Goal: Task Accomplishment & Management: Manage account settings

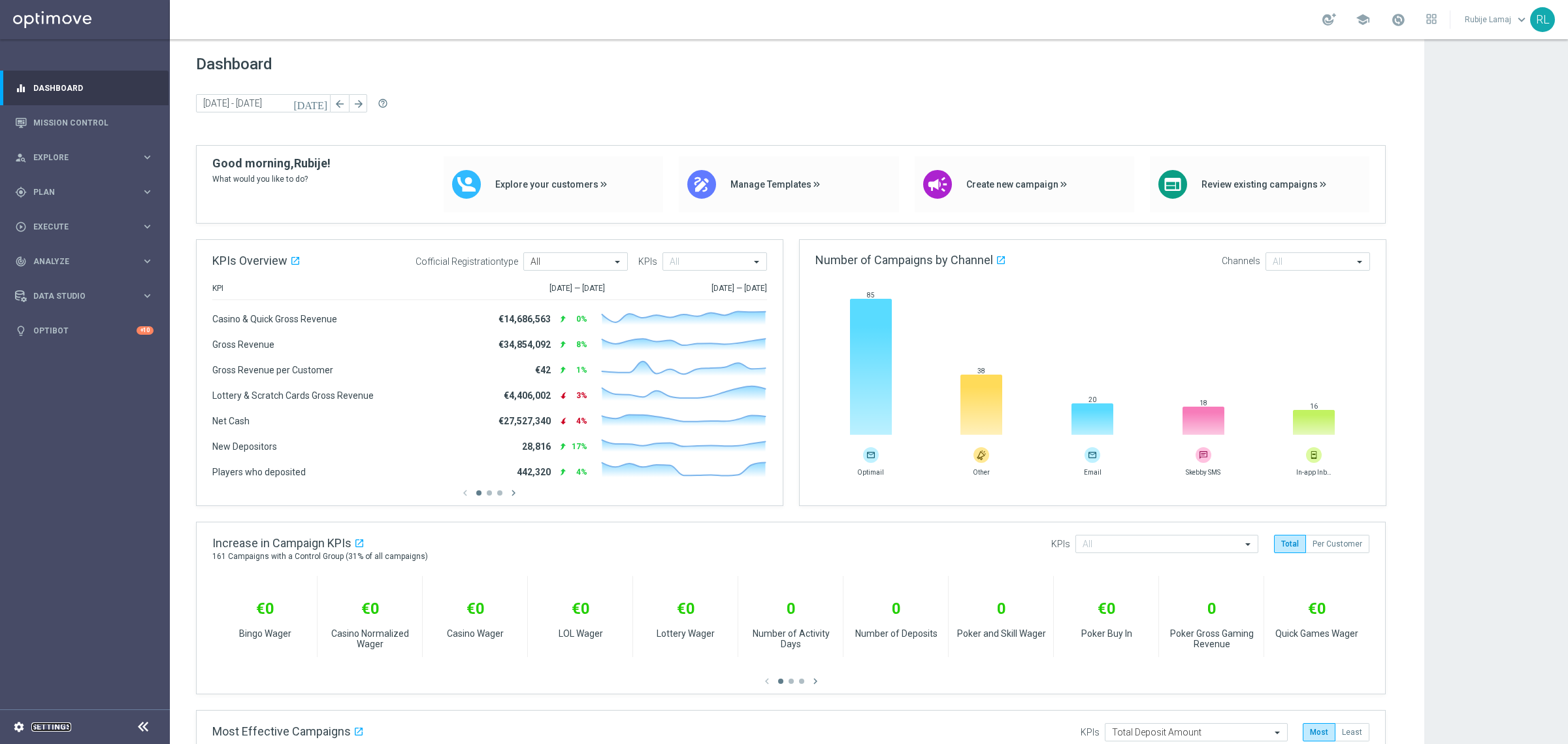
click at [41, 661] on link "Settings" at bounding box center [51, 727] width 40 height 8
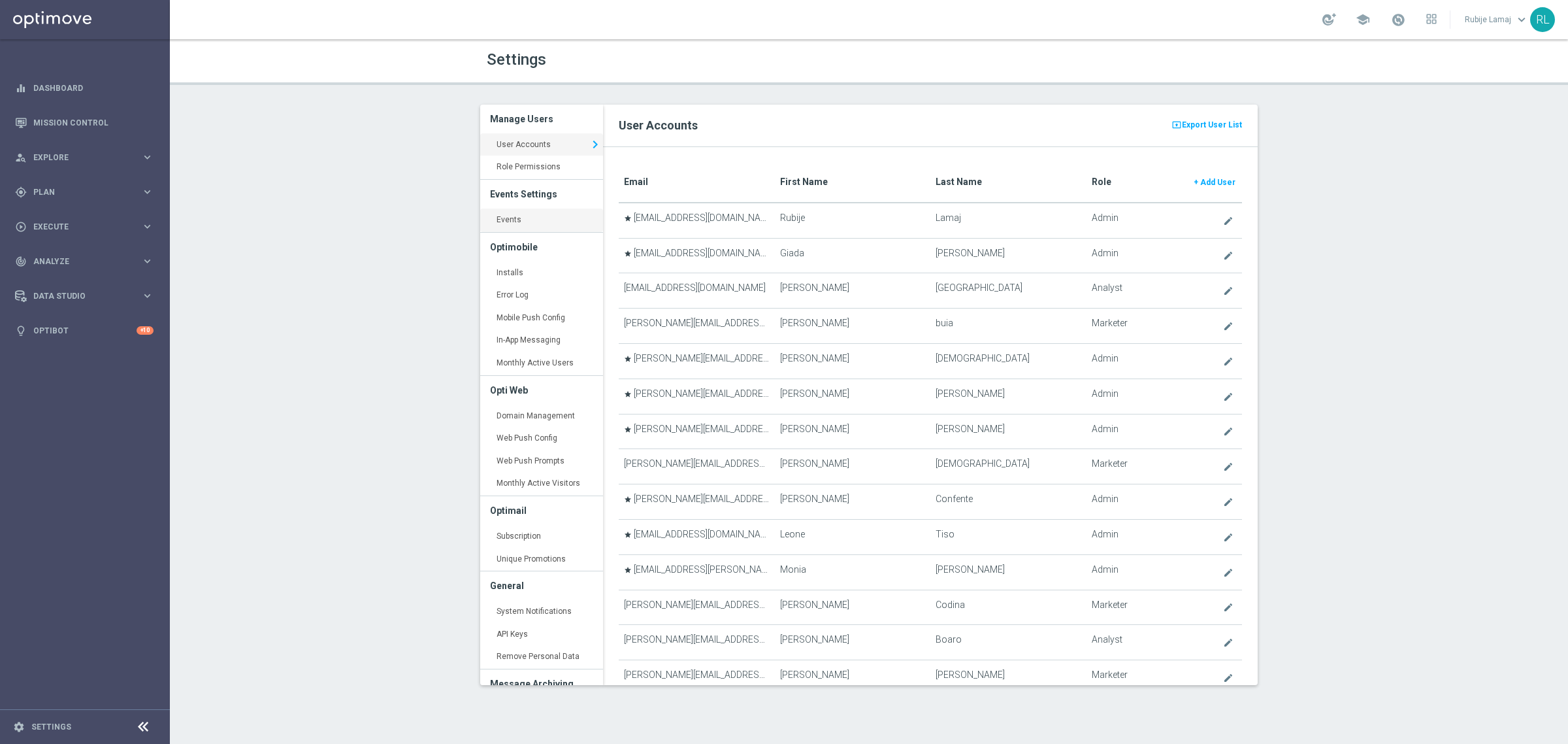
click at [518, 217] on link "Events keyboard_arrow_right" at bounding box center [541, 220] width 123 height 23
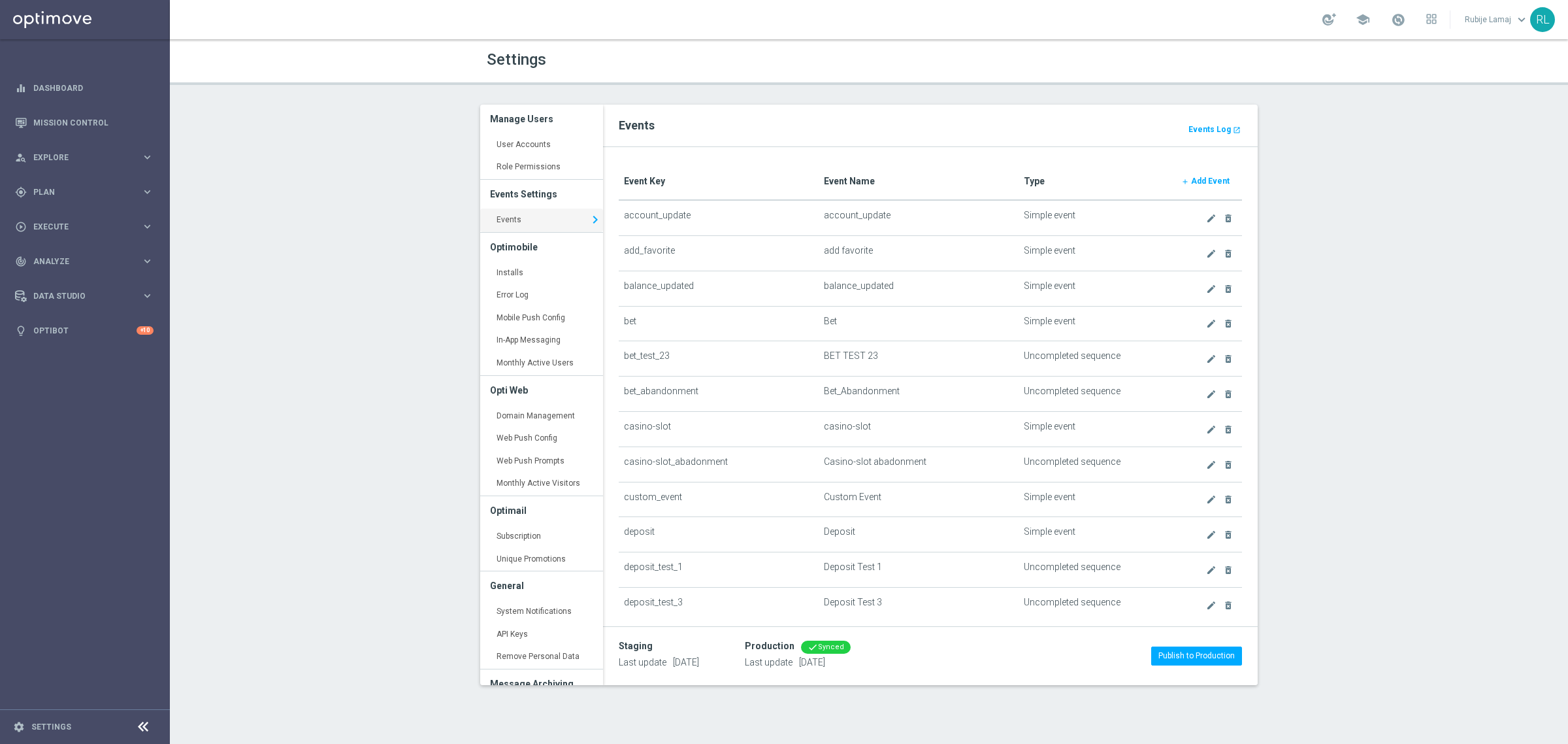
drag, startPoint x: 60, startPoint y: 293, endPoint x: 177, endPoint y: 249, distance: 125.0
click at [368, 186] on div "Settings Manage Users User Accounts keyboard_arrow_right Role Permissions keybo…" at bounding box center [868, 391] width 1398 height 705
click at [145, 293] on icon "keyboard_arrow_right" at bounding box center [147, 295] width 12 height 12
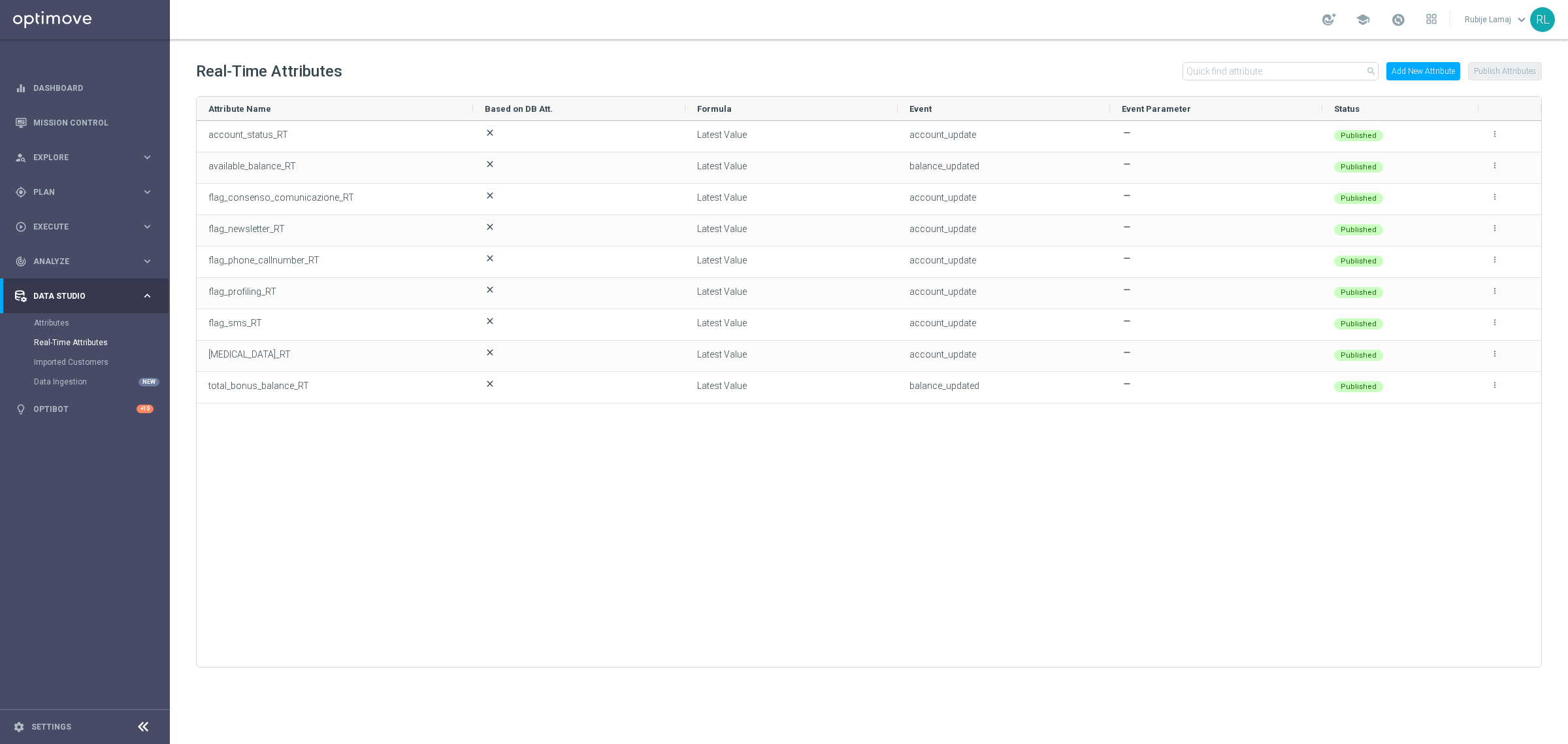
click at [1445, 73] on button "Add New Attribute" at bounding box center [1423, 71] width 74 height 18
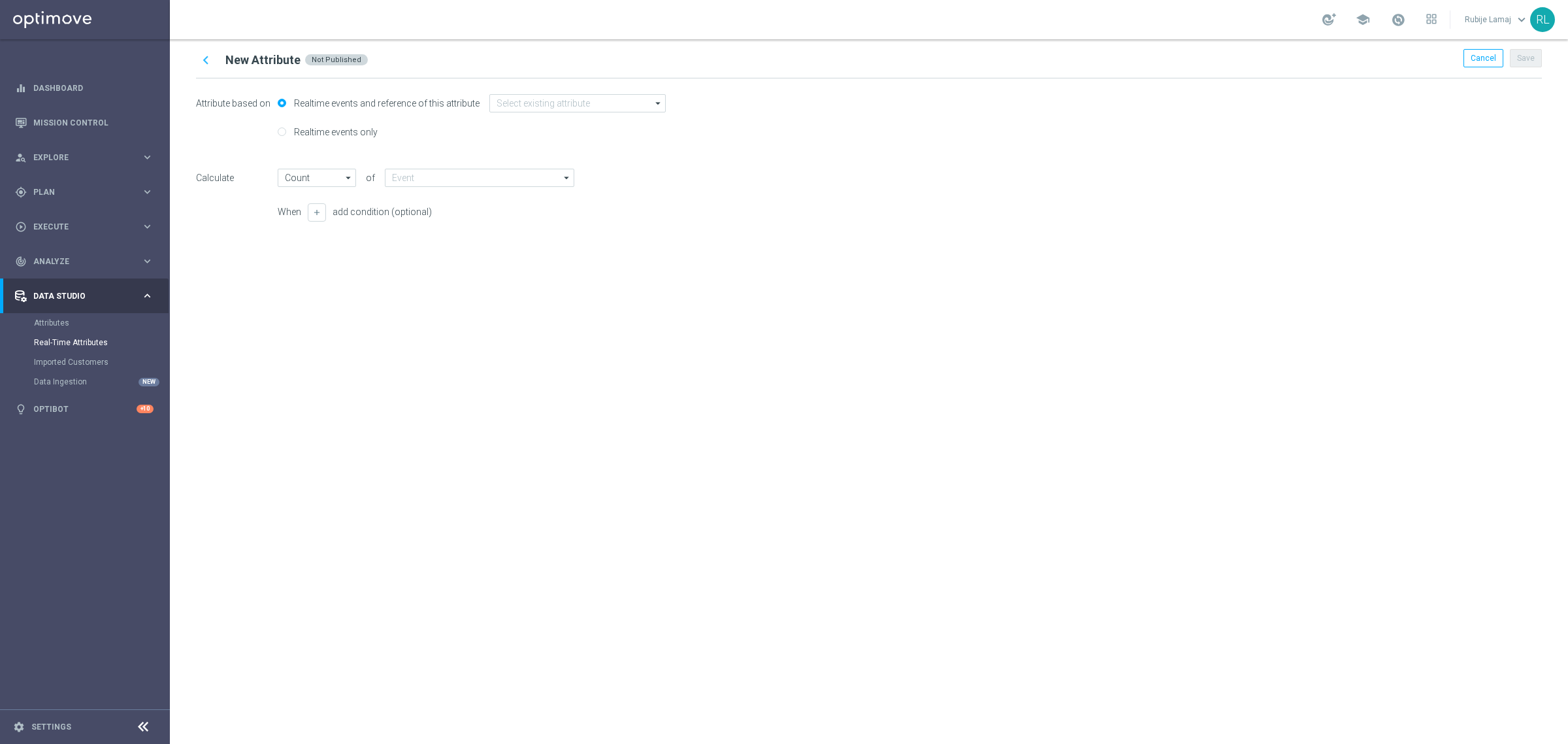
click at [328, 133] on label "Realtime events only" at bounding box center [334, 132] width 87 height 12
click at [286, 133] on input "Realtime events only" at bounding box center [282, 133] width 9 height 9
radio input "true"
radio input "false"
click at [491, 138] on input "text" at bounding box center [485, 133] width 193 height 18
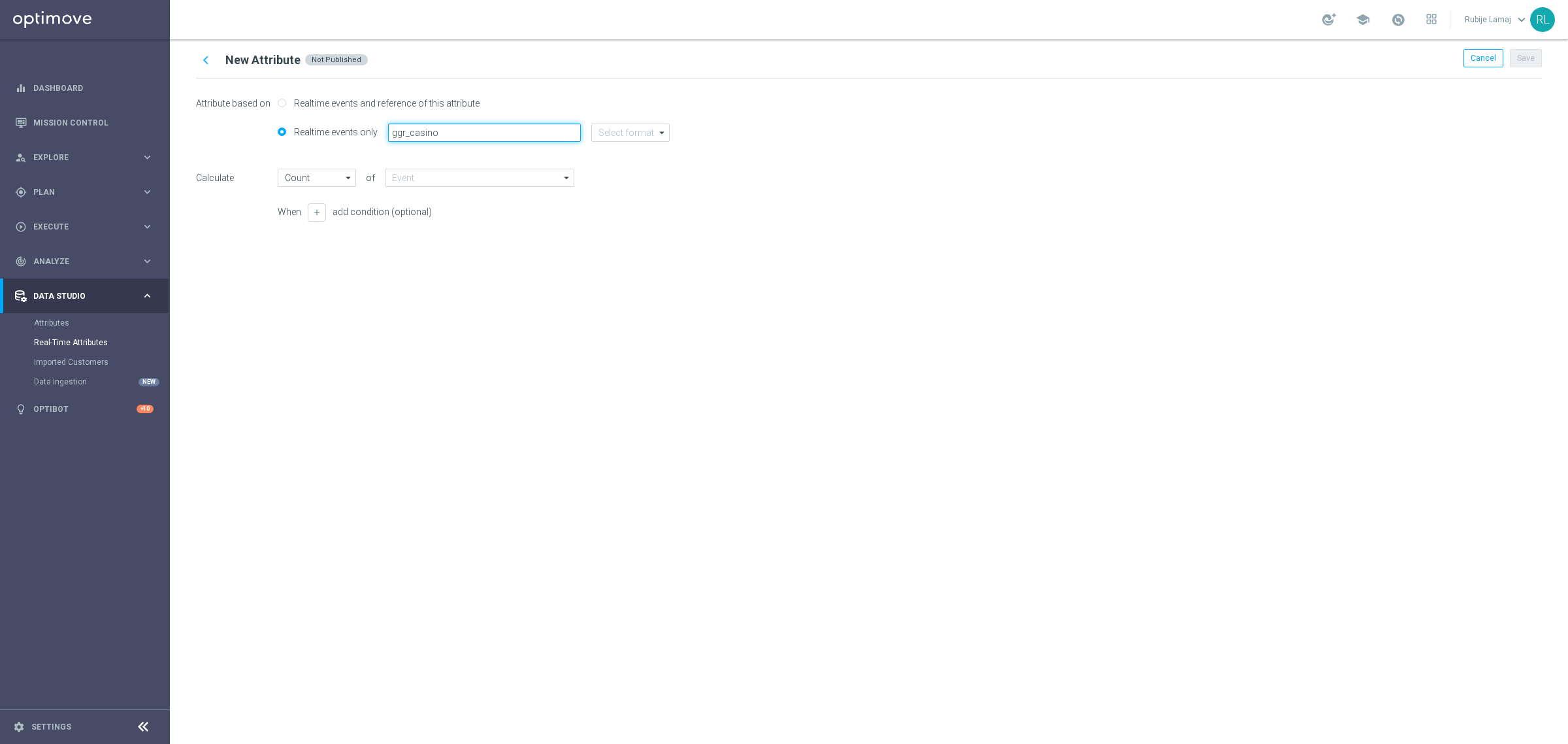
type input "ggr_casino"
click at [602, 141] on input at bounding box center [630, 133] width 79 height 18
click at [619, 207] on div "string" at bounding box center [619, 211] width 21 height 12
type input "Latest Value"
type input "string"
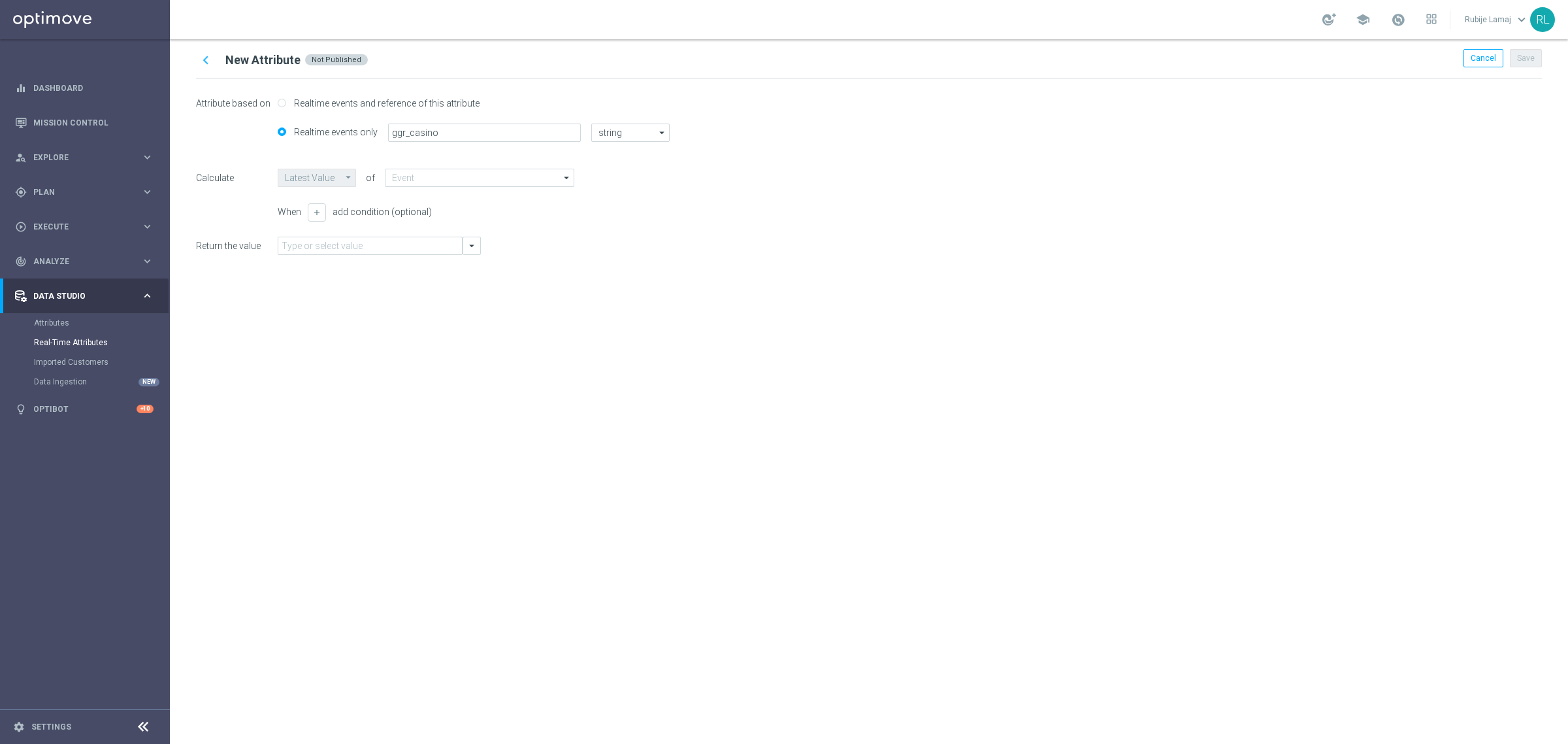
click at [589, 452] on div "chevron_left New Attribute Not Published Cancel Save Attribute based on Realtim…" at bounding box center [868, 391] width 1398 height 705
click at [459, 180] on input at bounding box center [479, 178] width 189 height 18
click at [458, 210] on div "Gross_Gaming_Revenue" at bounding box center [484, 217] width 178 height 18
type input "Gross_Gaming_Revenue"
click at [356, 243] on input "text" at bounding box center [370, 246] width 185 height 18
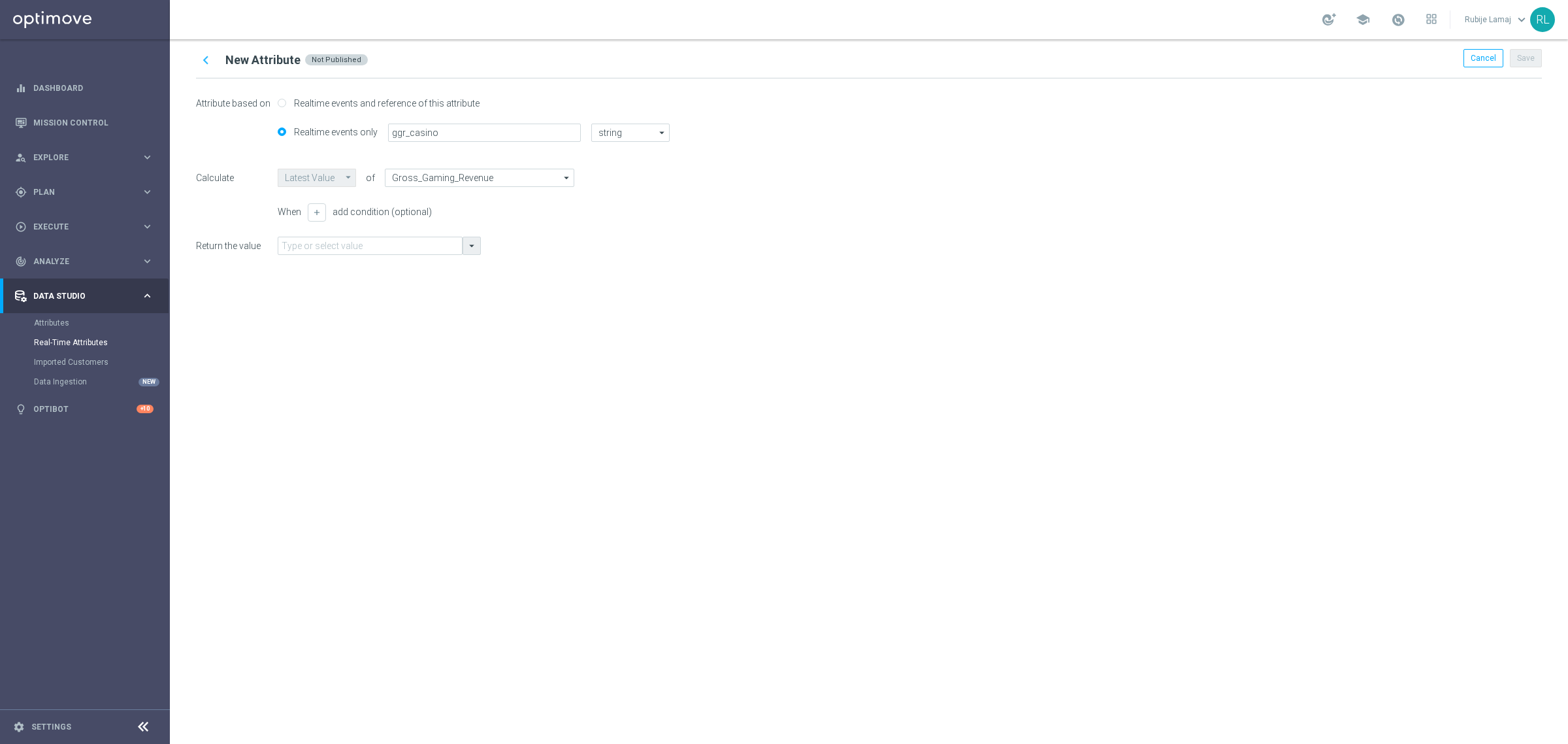
click at [466, 242] on icon "arrow_drop_down" at bounding box center [472, 246] width 12 height 12
click at [745, 327] on div "chevron_left New Attribute Not Published Cancel Save Attribute based on Realtim…" at bounding box center [868, 391] width 1398 height 705
click at [1106, 482] on div "chevron_left New Attribute Not Published Cancel Save Attribute based on Realtim…" at bounding box center [868, 391] width 1398 height 705
click at [1235, 423] on div "chevron_left New Attribute Not Published Cancel Save Attribute based on Realtim…" at bounding box center [868, 391] width 1398 height 705
click at [480, 128] on input "ggr_casino" at bounding box center [485, 133] width 193 height 18
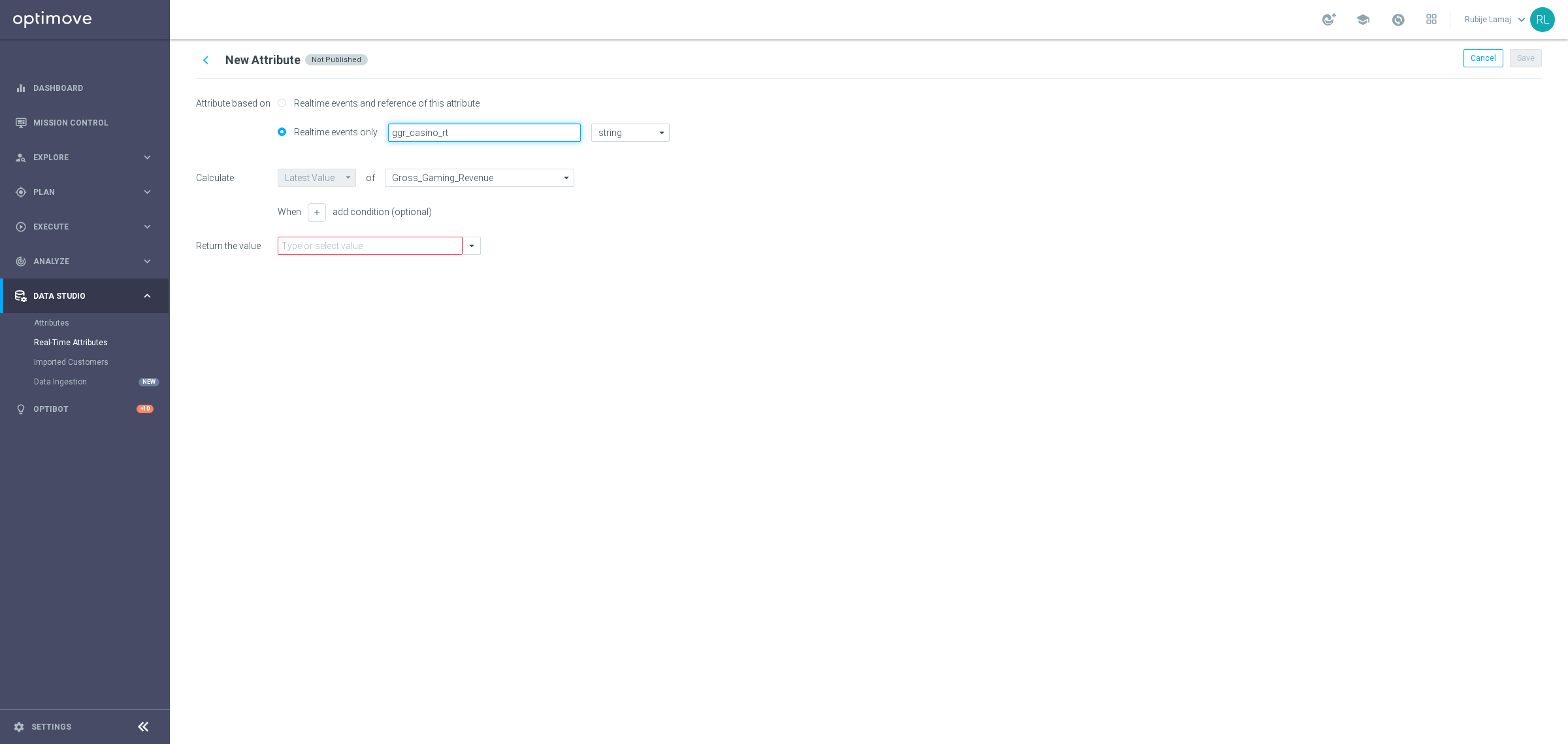
type input "ggr_casino_rt"
click at [475, 427] on div "chevron_left New Attribute Not Published Cancel Save Attribute based on Realtim…" at bounding box center [868, 391] width 1398 height 705
click at [475, 247] on icon "arrow_drop_down" at bounding box center [472, 246] width 12 height 12
click at [588, 263] on div "Attribute based on Realtime events and reference of this attribute Realtime eve…" at bounding box center [868, 180] width 1346 height 202
click at [543, 126] on input "ggr_casino_rt" at bounding box center [485, 133] width 193 height 18
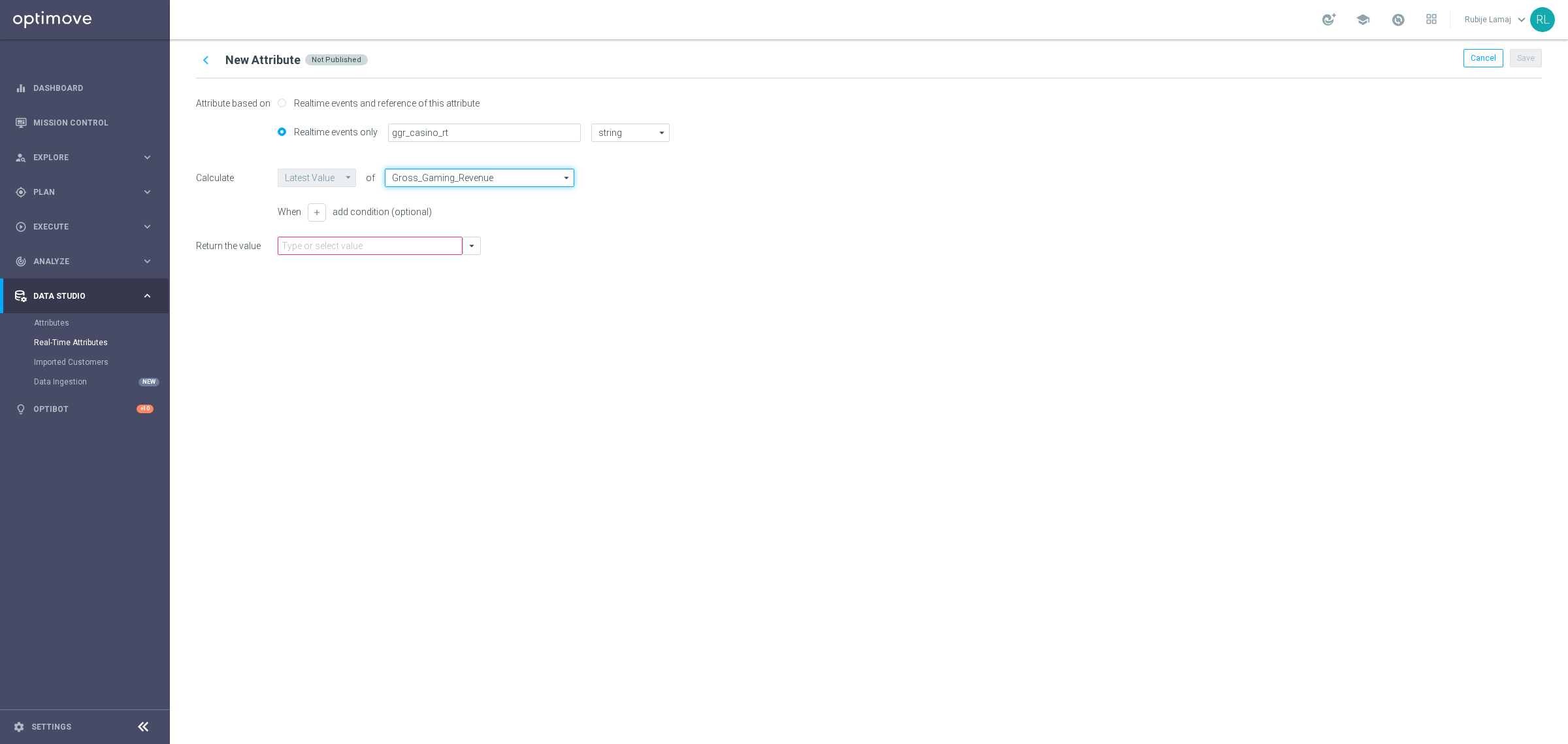
click at [517, 180] on input "Gross_Gaming_Revenue" at bounding box center [479, 178] width 189 height 18
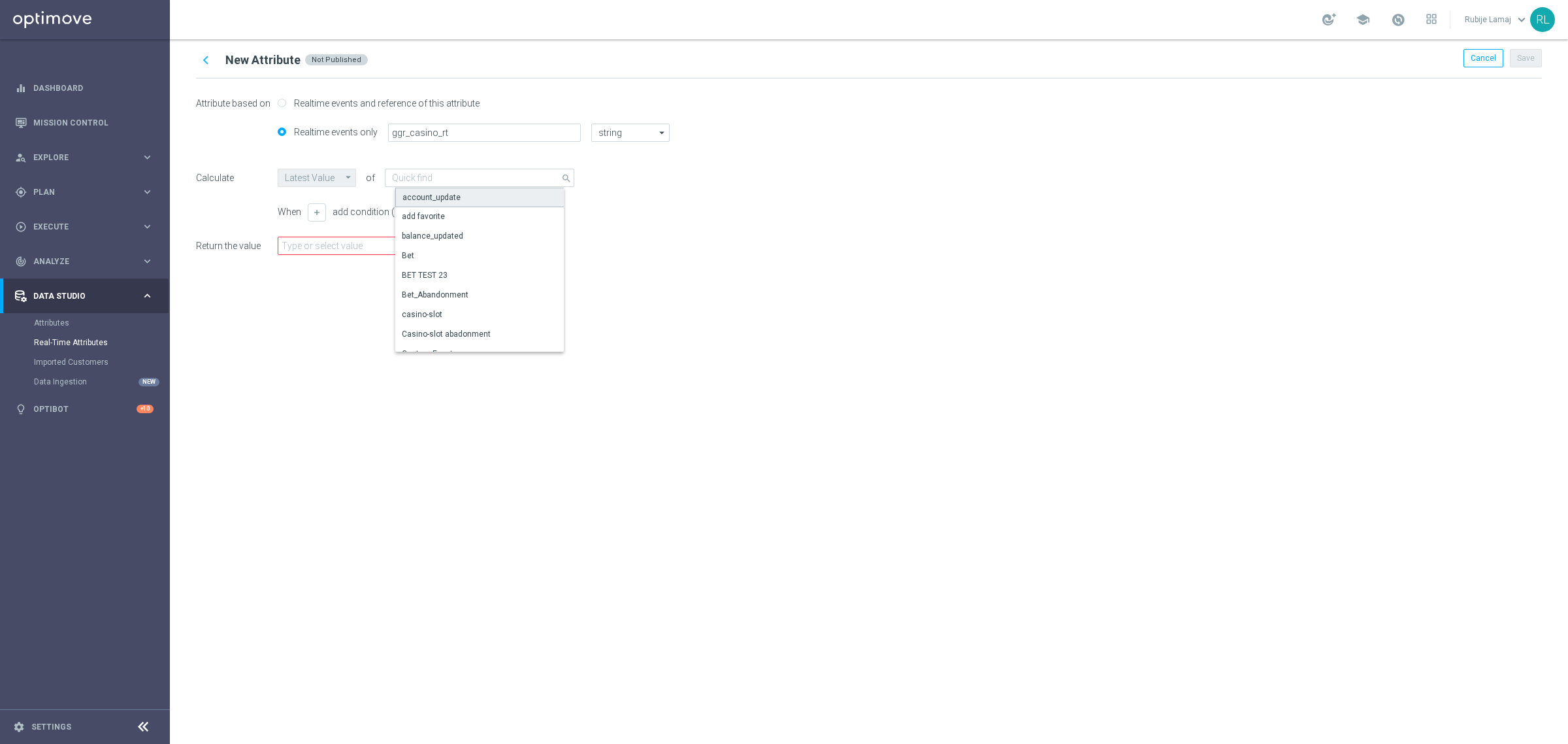
click at [509, 199] on div "account_update" at bounding box center [484, 197] width 178 height 20
type input "account_update"
click at [732, 357] on div "chevron_left New Attribute Not Published Cancel Save Attribute based on Realtim…" at bounding box center [868, 391] width 1398 height 705
click at [468, 242] on icon "arrow_drop_down" at bounding box center [472, 246] width 12 height 12
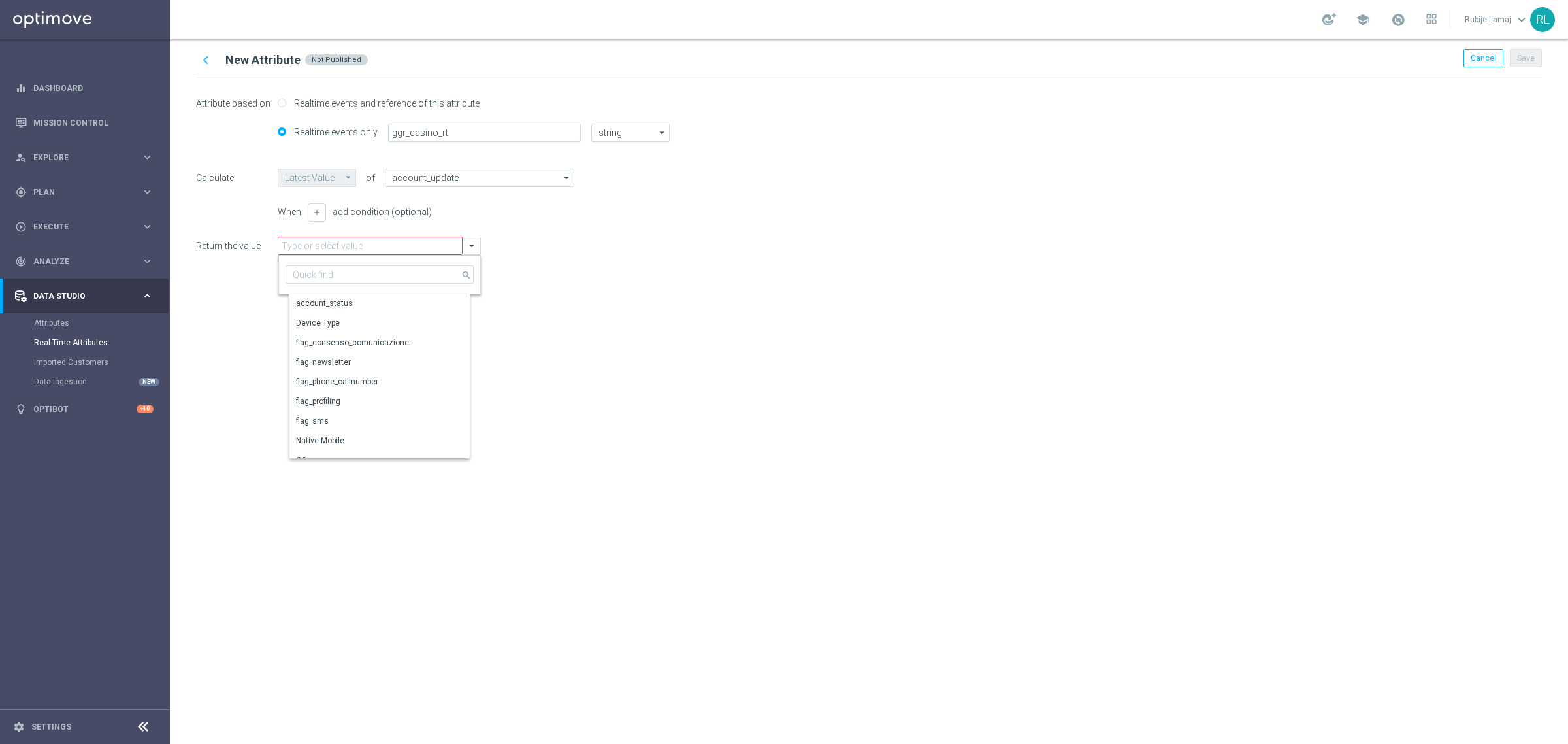
click at [899, 466] on div "chevron_left New Attribute Not Published Cancel Save Attribute based on Realtim…" at bounding box center [868, 391] width 1398 height 705
click at [1490, 61] on span "Cancel" at bounding box center [1484, 58] width 26 height 9
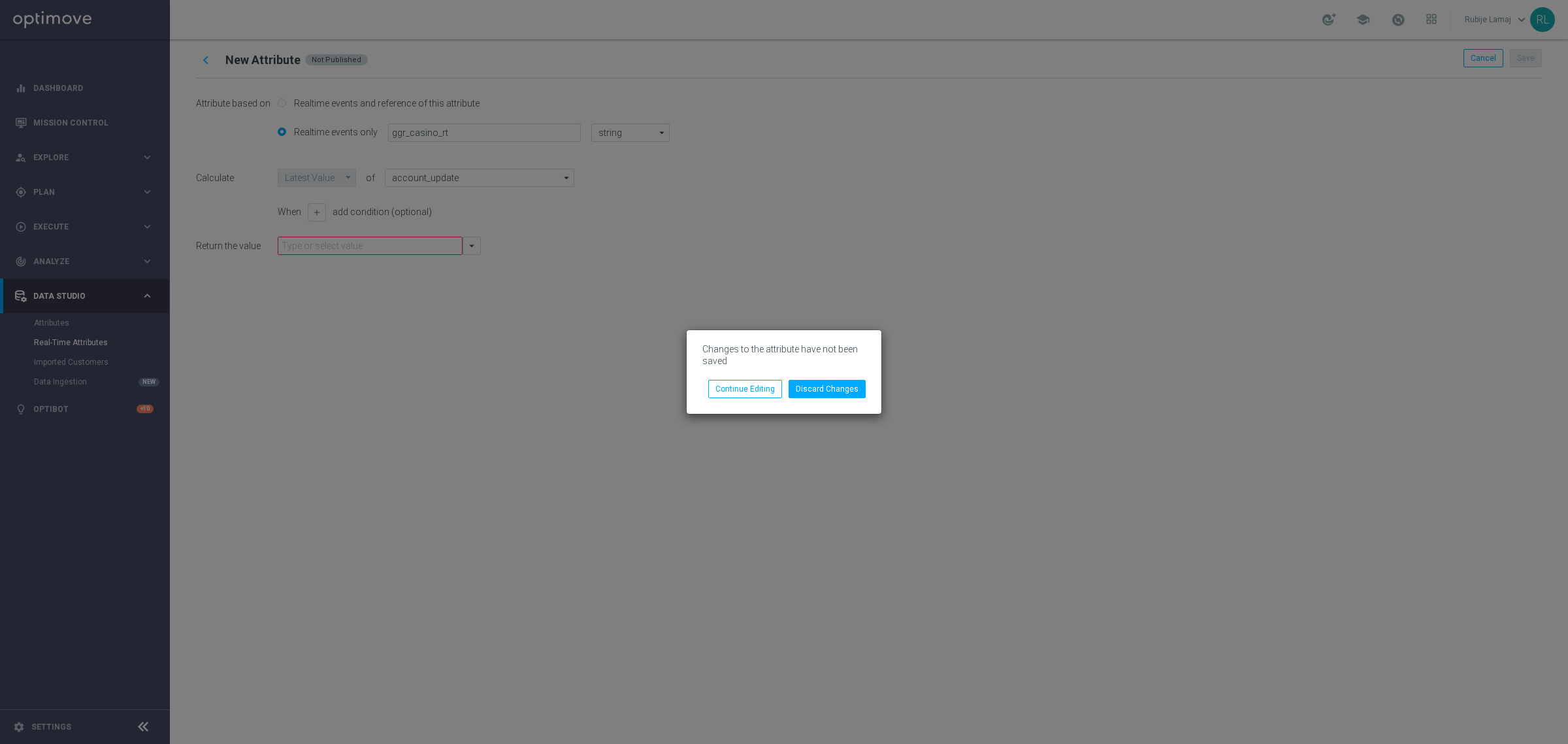
click at [821, 373] on div "Discard Changes Continue Editing" at bounding box center [784, 384] width 183 height 28
click at [829, 390] on button "Discard Changes" at bounding box center [827, 389] width 77 height 18
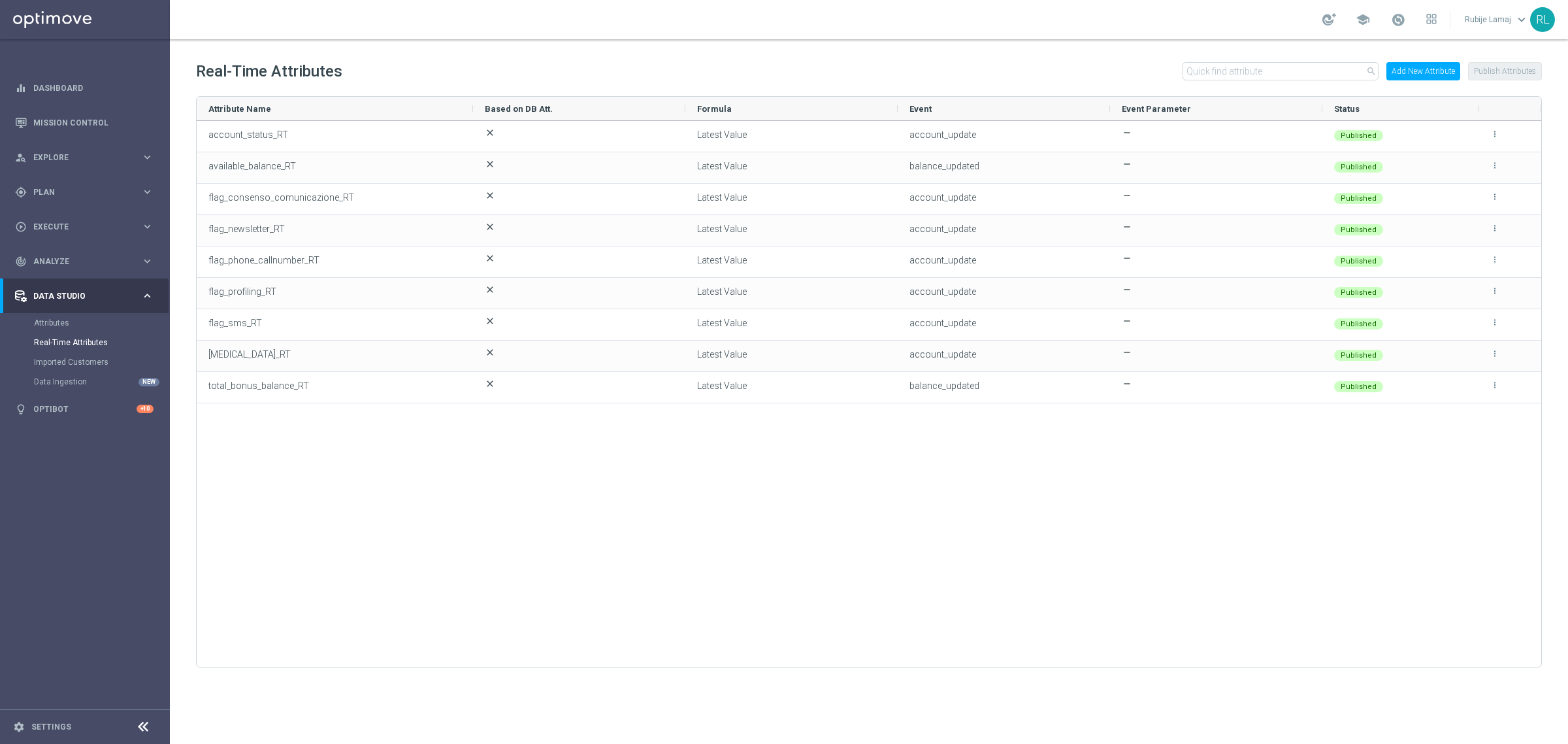
click at [864, 518] on div "account_status_RT close Latest Value account_update remove Published more_vert …" at bounding box center [868, 388] width 1345 height 534
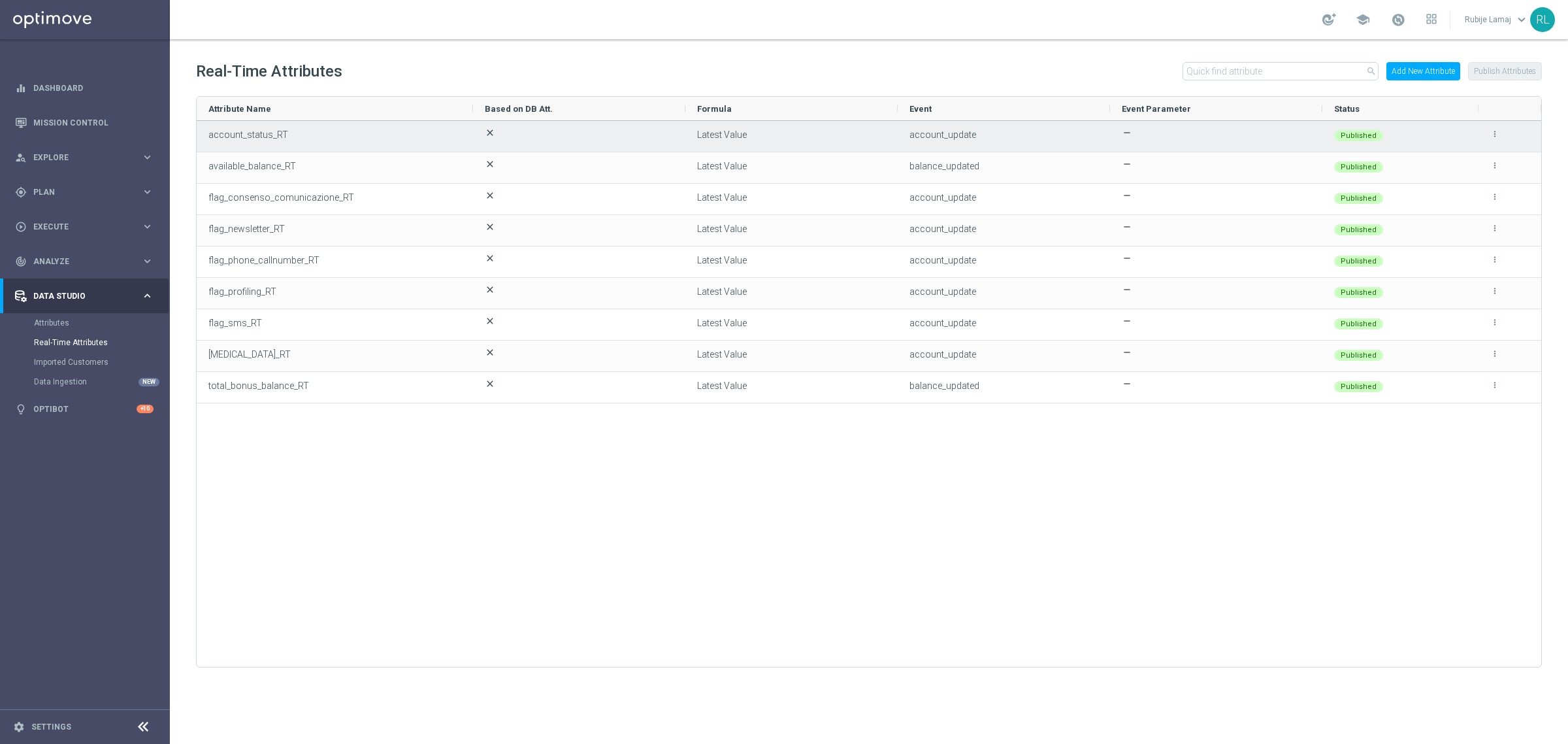
click at [1497, 137] on icon "more_vert" at bounding box center [1495, 133] width 9 height 9
click at [1477, 131] on li "edit Edit" at bounding box center [1467, 129] width 53 height 18
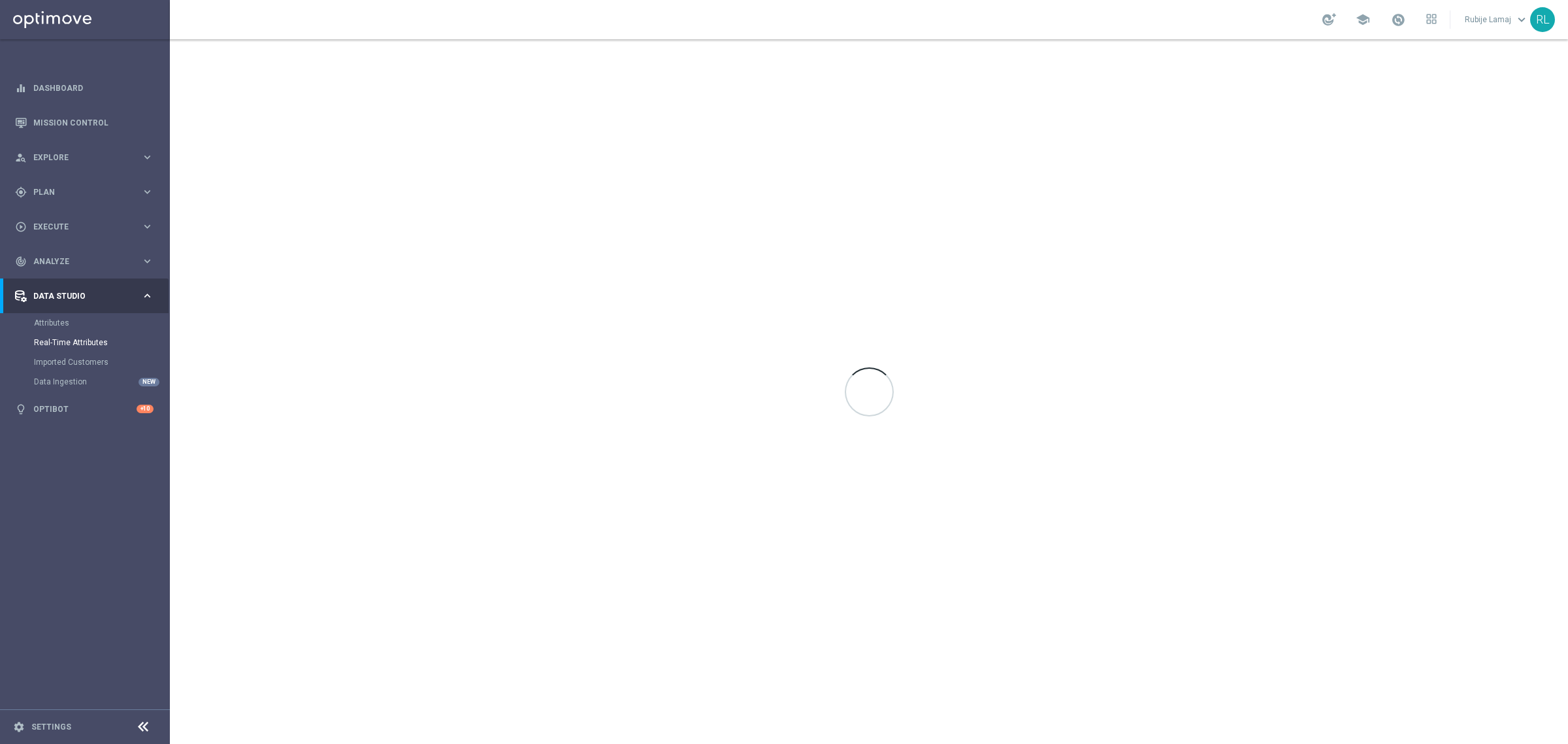
type input "account_status_RT"
type input "string"
type input "Latest Value"
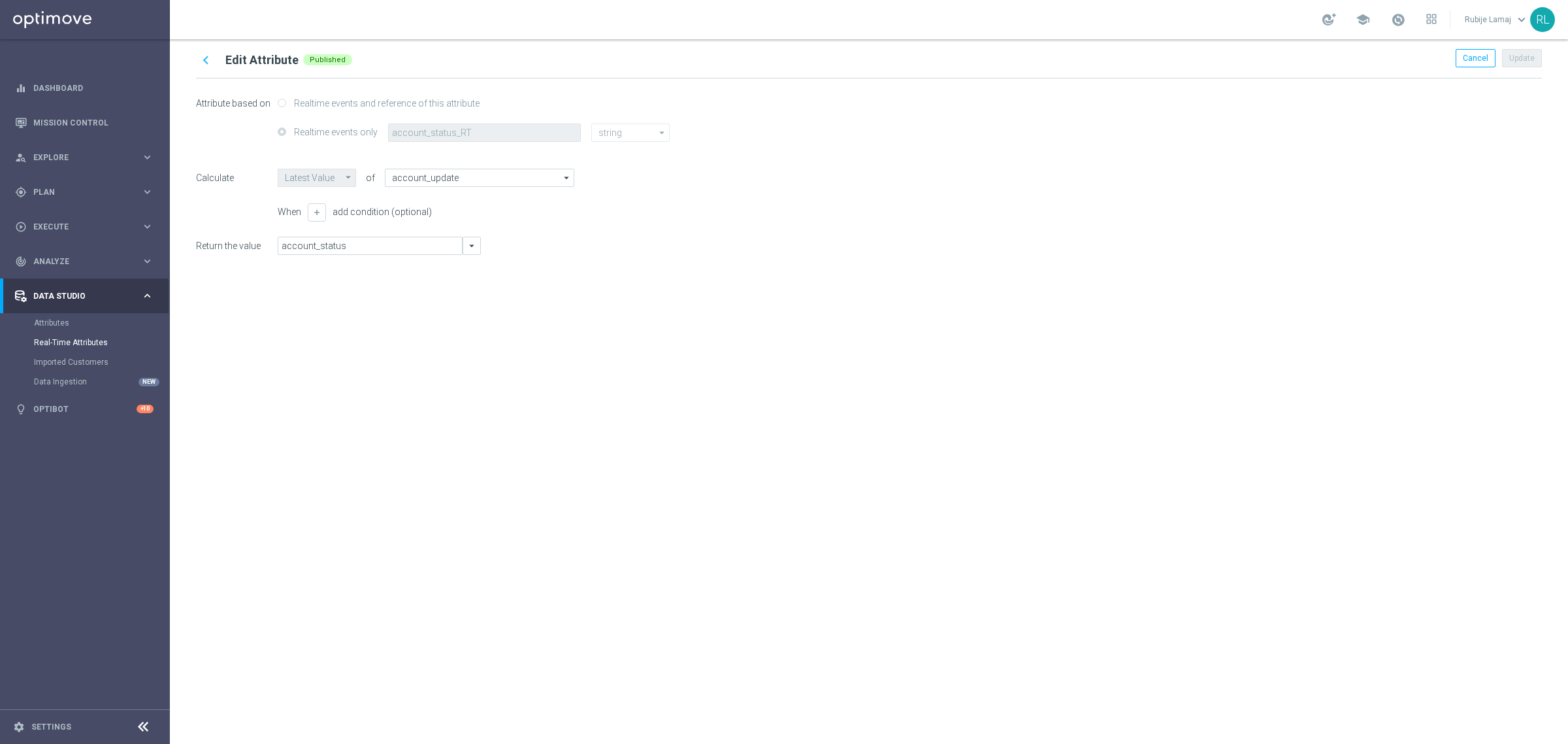
click at [202, 55] on icon "chevron_left" at bounding box center [206, 60] width 17 height 17
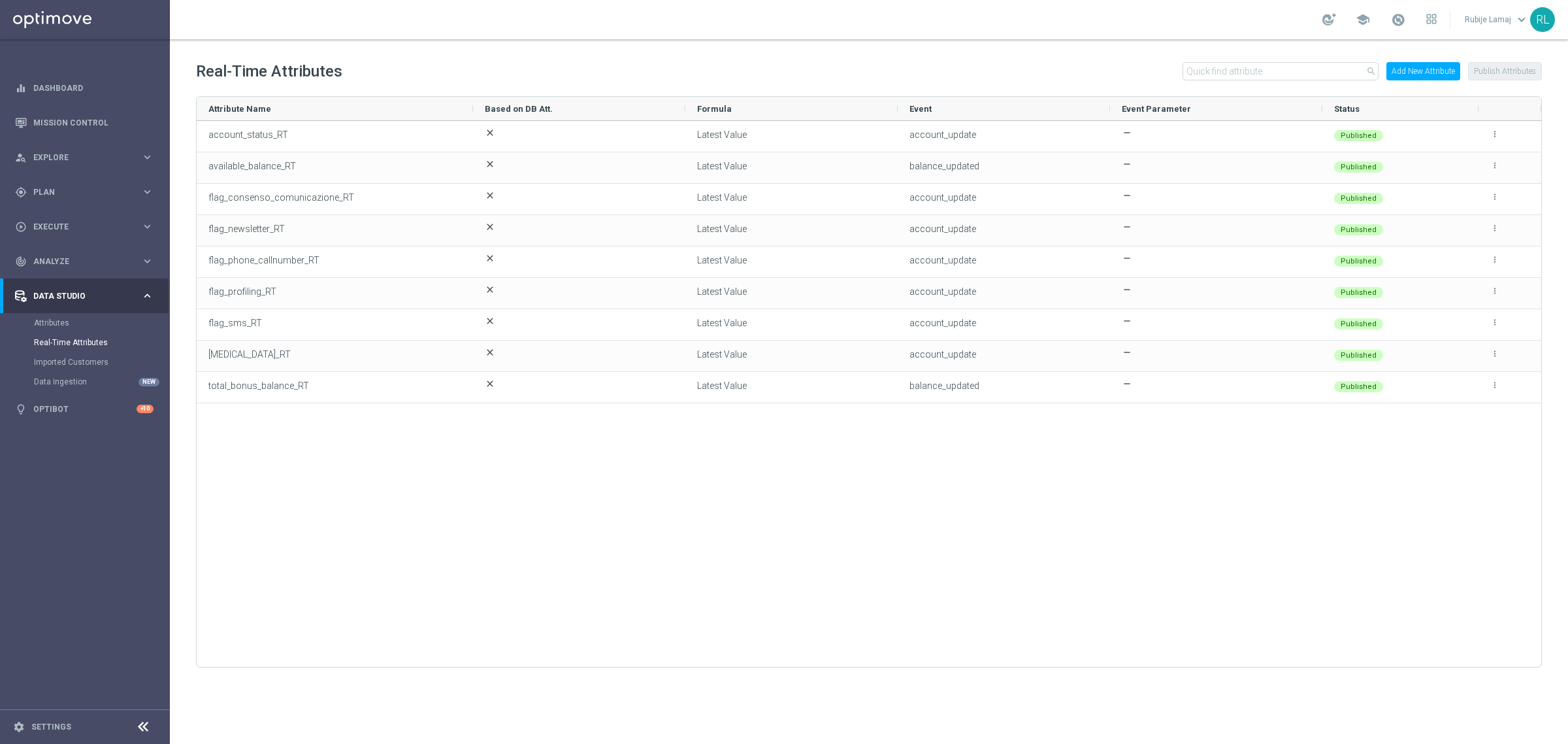
click at [1439, 62] on button "Add New Attribute" at bounding box center [1423, 71] width 74 height 18
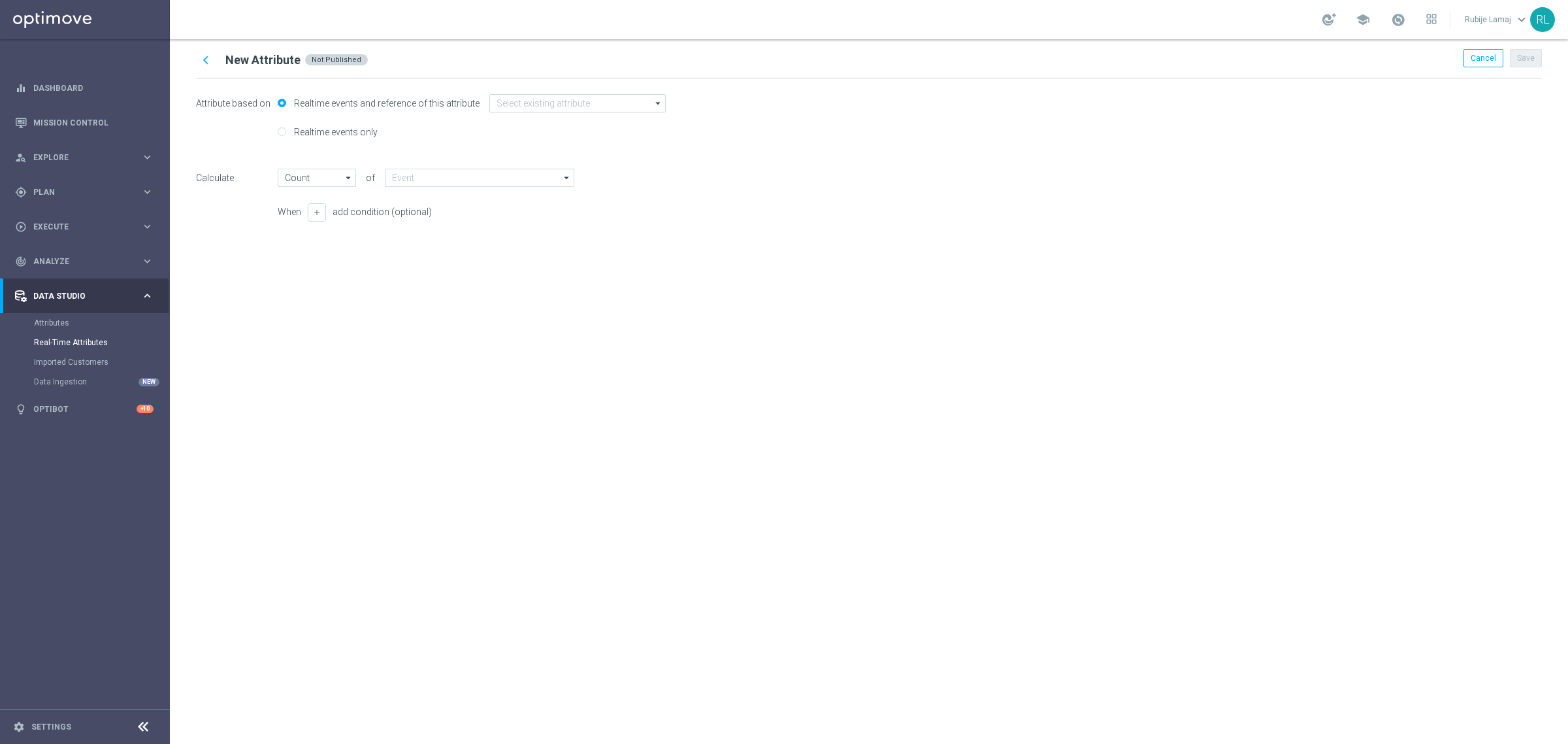
click at [348, 132] on label "Realtime events only" at bounding box center [334, 132] width 87 height 12
click at [286, 132] on input "Realtime events only" at bounding box center [282, 133] width 9 height 9
radio input "true"
radio input "false"
click at [446, 131] on input "text" at bounding box center [485, 133] width 193 height 18
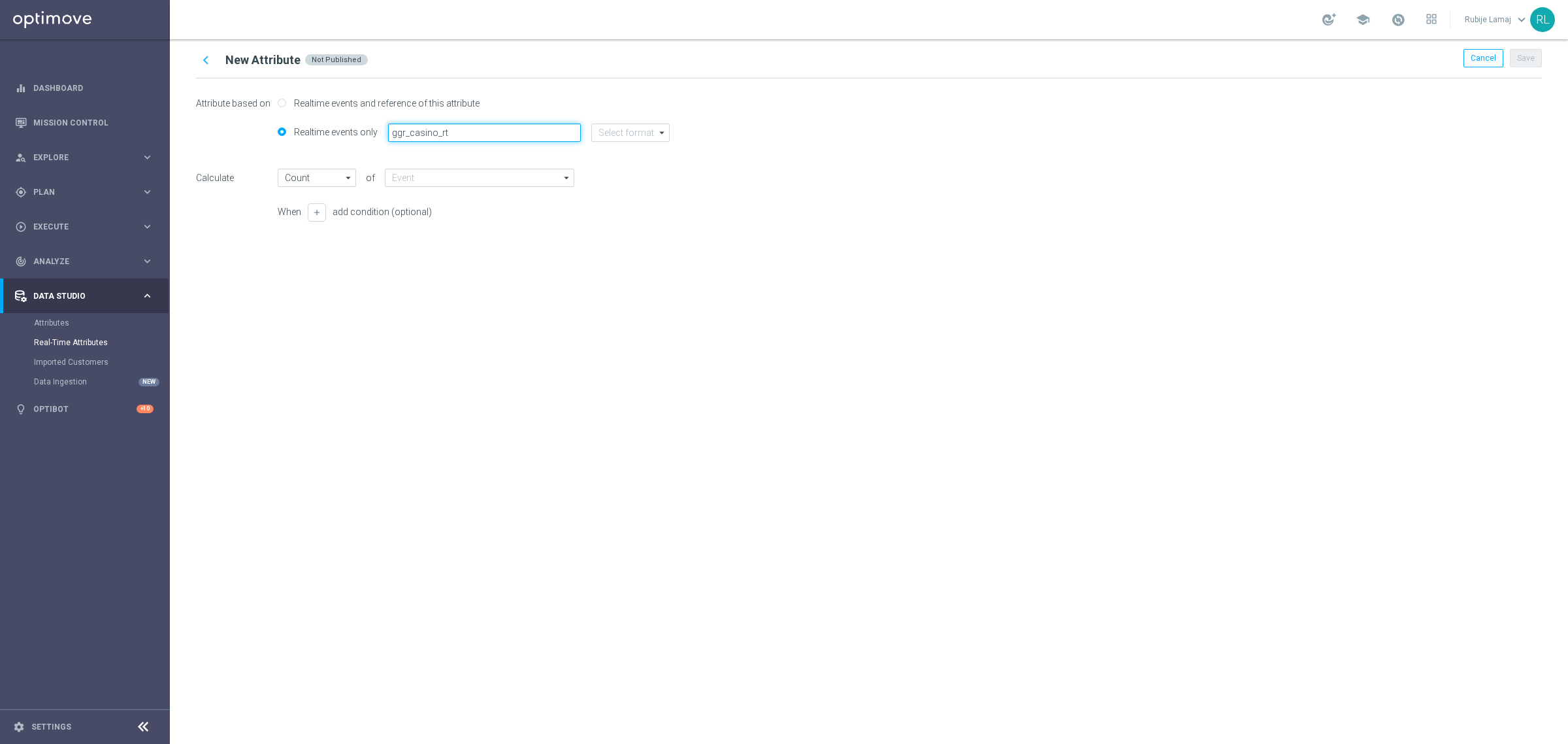
type input "ggr_casino_rt"
click at [607, 139] on input at bounding box center [630, 133] width 79 height 18
click at [622, 210] on div "string" at bounding box center [618, 210] width 21 height 12
type input "Latest Value"
type input "string"
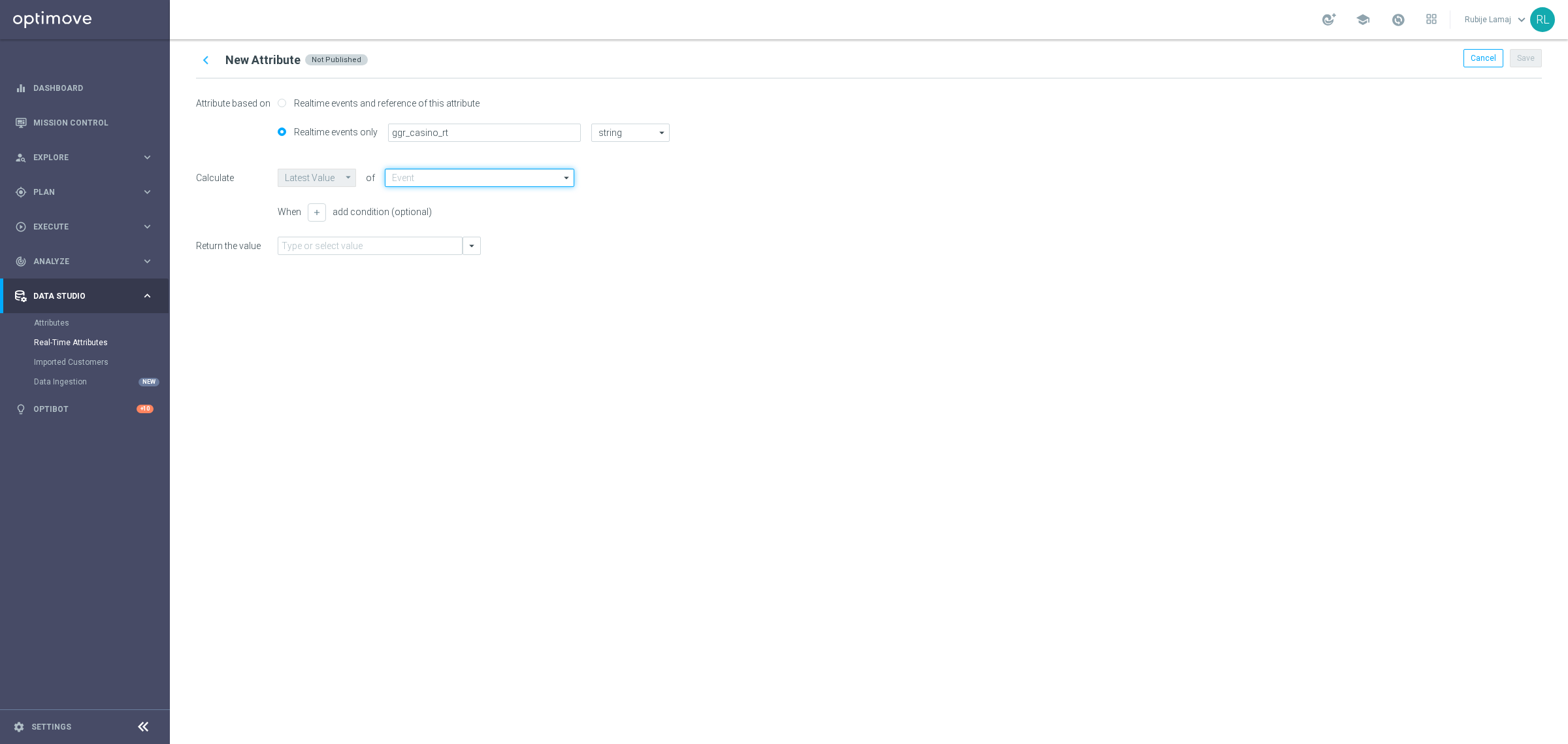
click at [484, 177] on input at bounding box center [479, 178] width 189 height 18
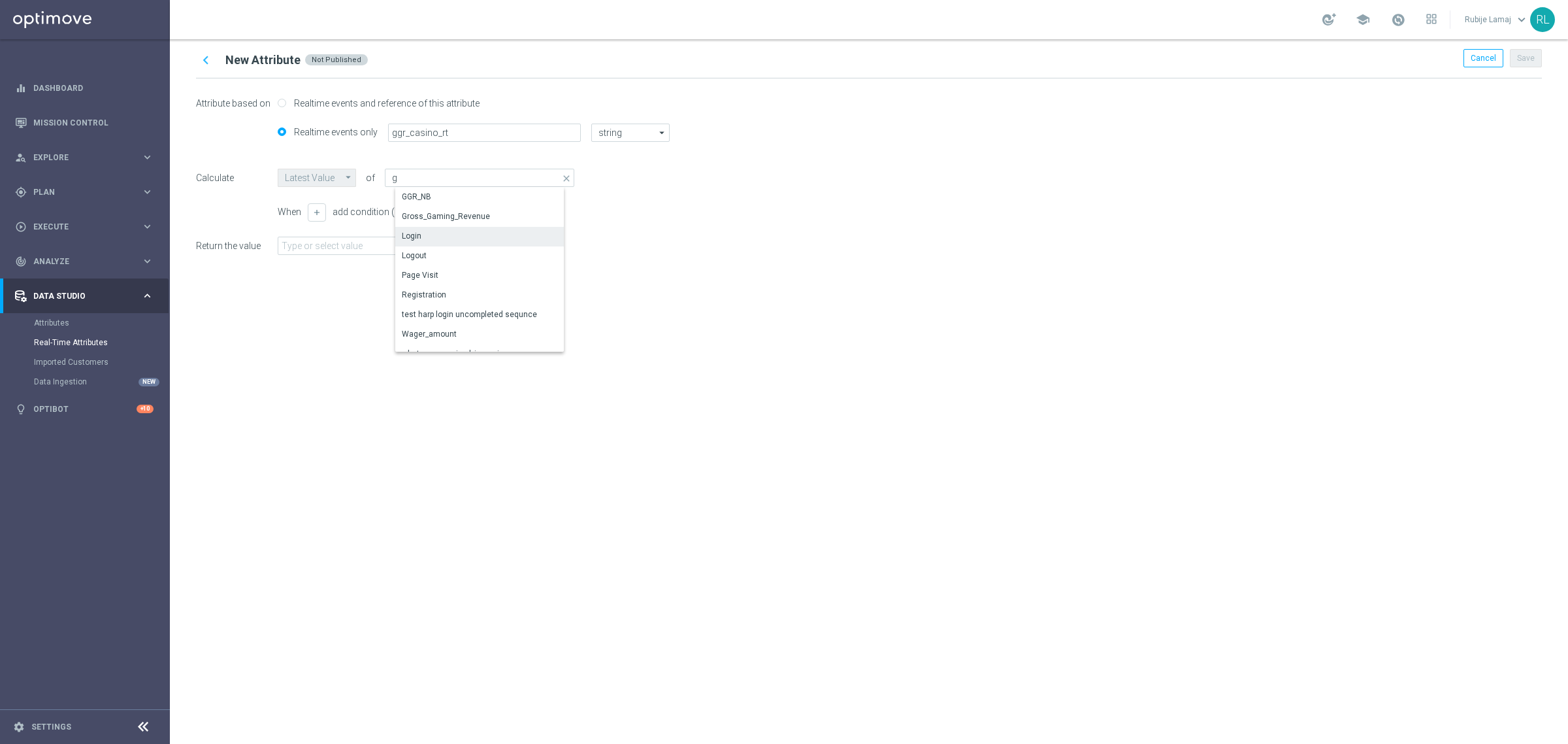
click at [448, 216] on div "Gross_Gaming_Revenue" at bounding box center [446, 217] width 88 height 12
type input "Gross_Gaming_Revenue"
click at [475, 252] on button "arrow_drop_down" at bounding box center [472, 246] width 18 height 18
click at [935, 469] on div "chevron_left New Attribute Not Published Cancel Save Attribute based on Realtim…" at bounding box center [868, 391] width 1398 height 705
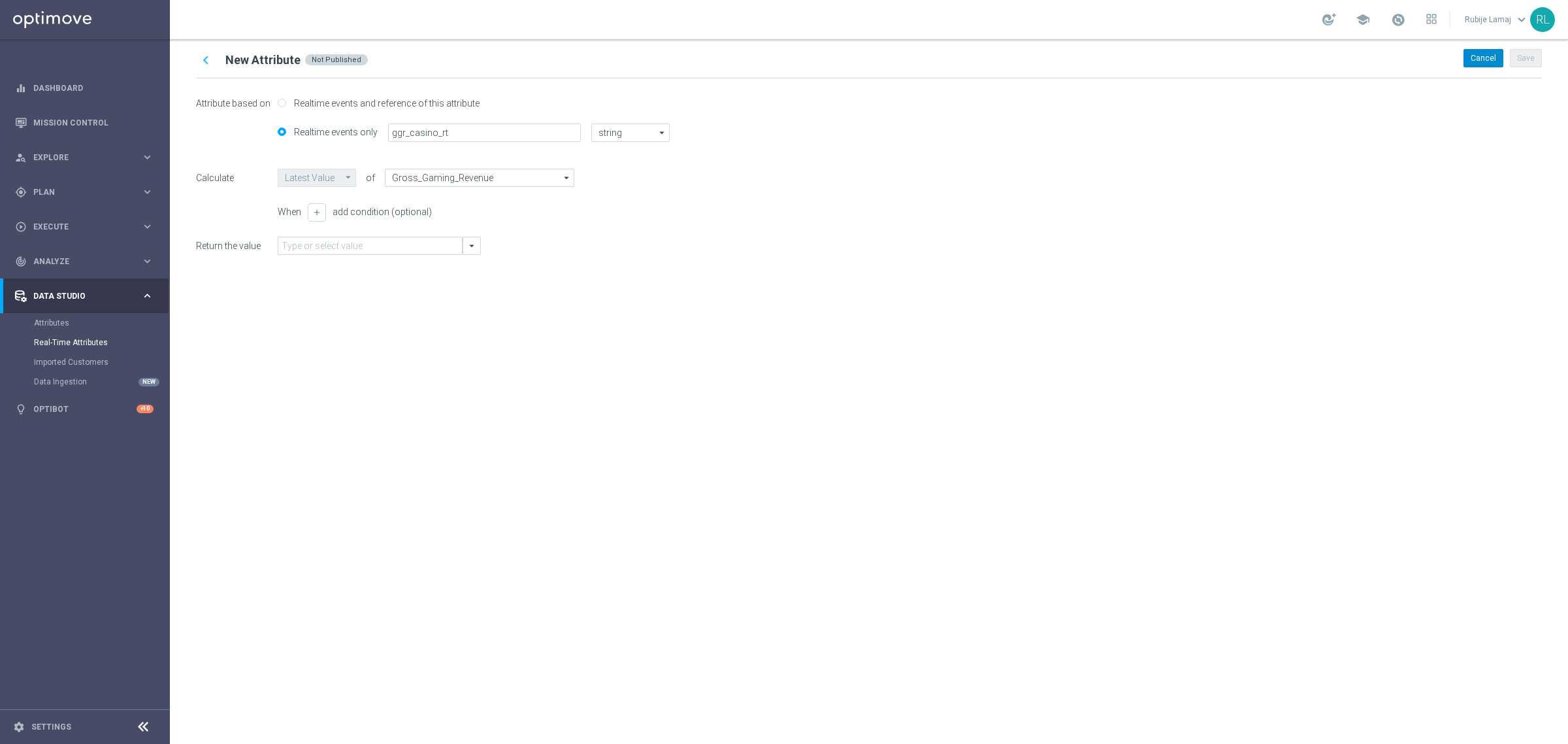
click at [1485, 62] on div "Cancel" at bounding box center [1484, 58] width 40 height 18
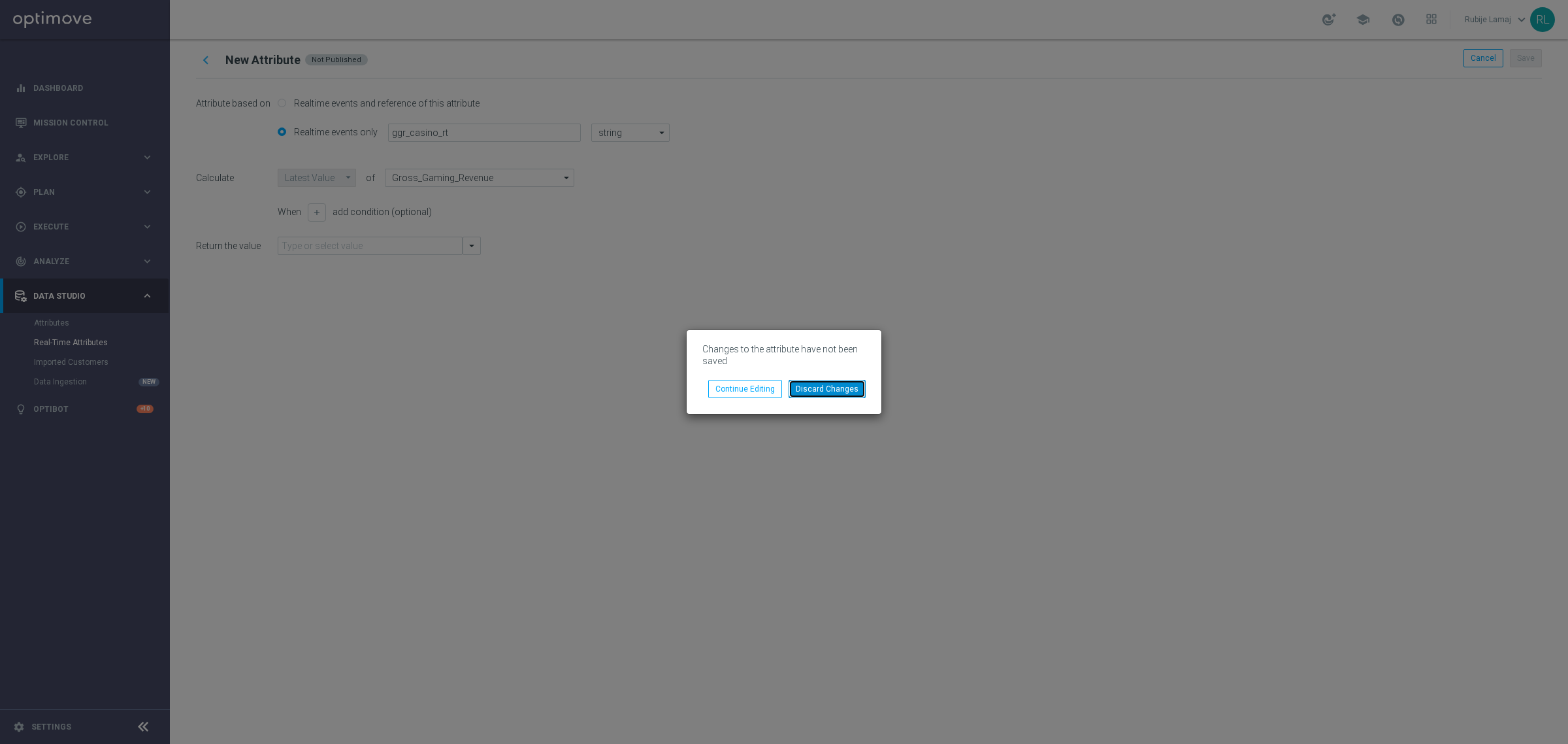
click at [824, 395] on button "Discard Changes" at bounding box center [827, 389] width 77 height 18
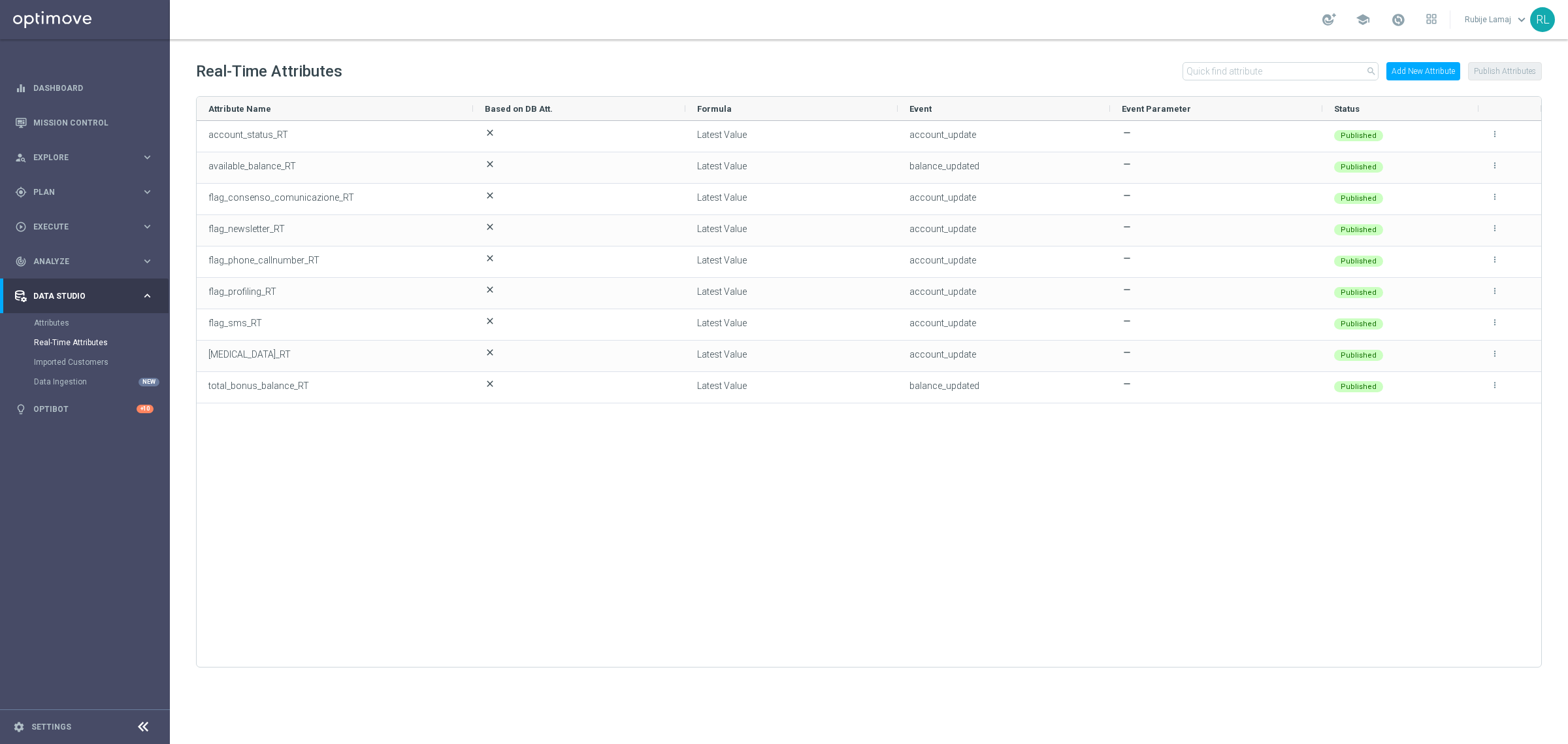
click at [468, 572] on div "account_status_RT close Latest Value account_update remove Published more_vert …" at bounding box center [868, 388] width 1345 height 534
click at [1436, 65] on button "Add New Attribute" at bounding box center [1423, 71] width 74 height 18
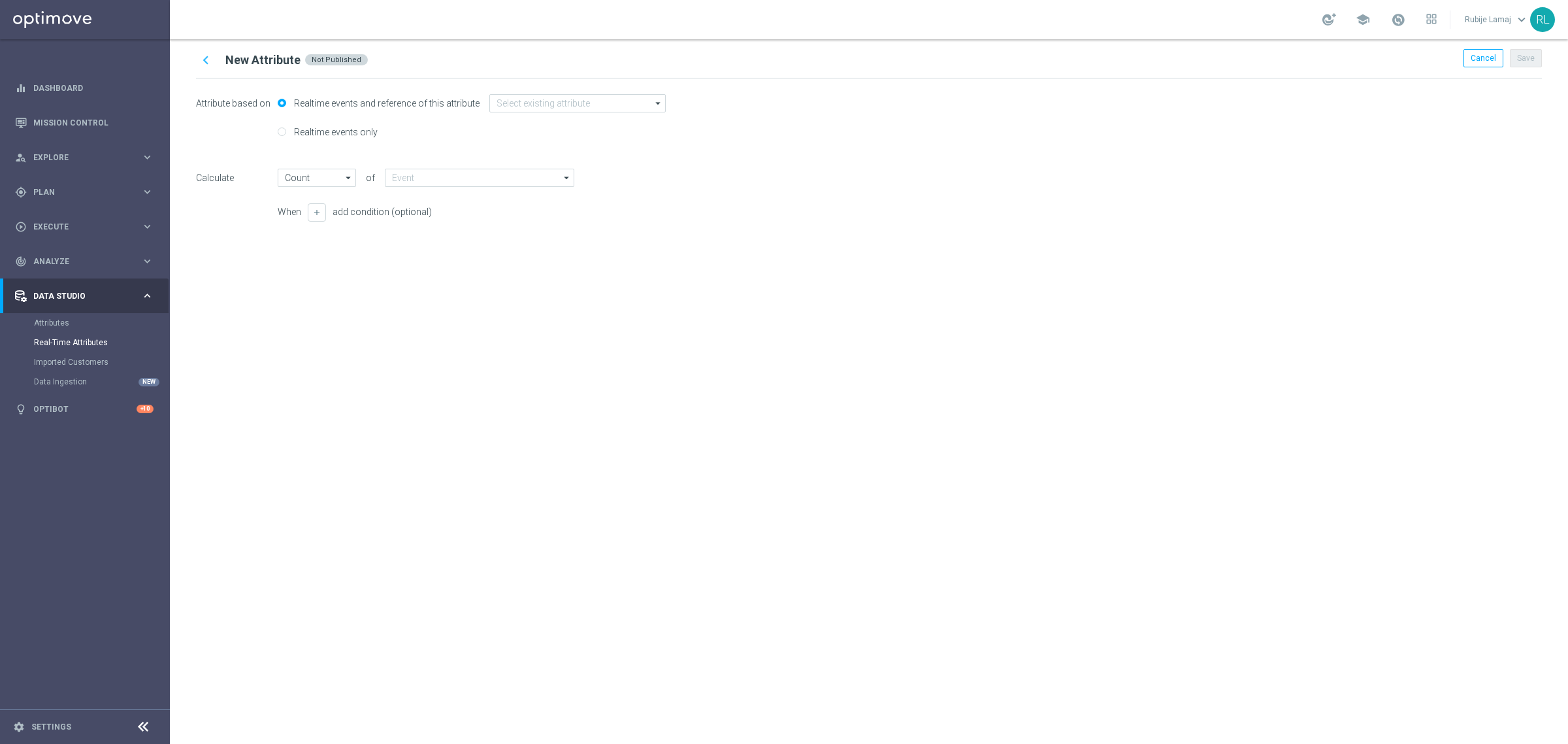
click at [358, 134] on label "Realtime events only" at bounding box center [334, 132] width 87 height 12
click at [286, 134] on input "Realtime events only" at bounding box center [282, 133] width 9 height 9
radio input "true"
radio input "false"
click at [423, 133] on input "text" at bounding box center [485, 133] width 193 height 18
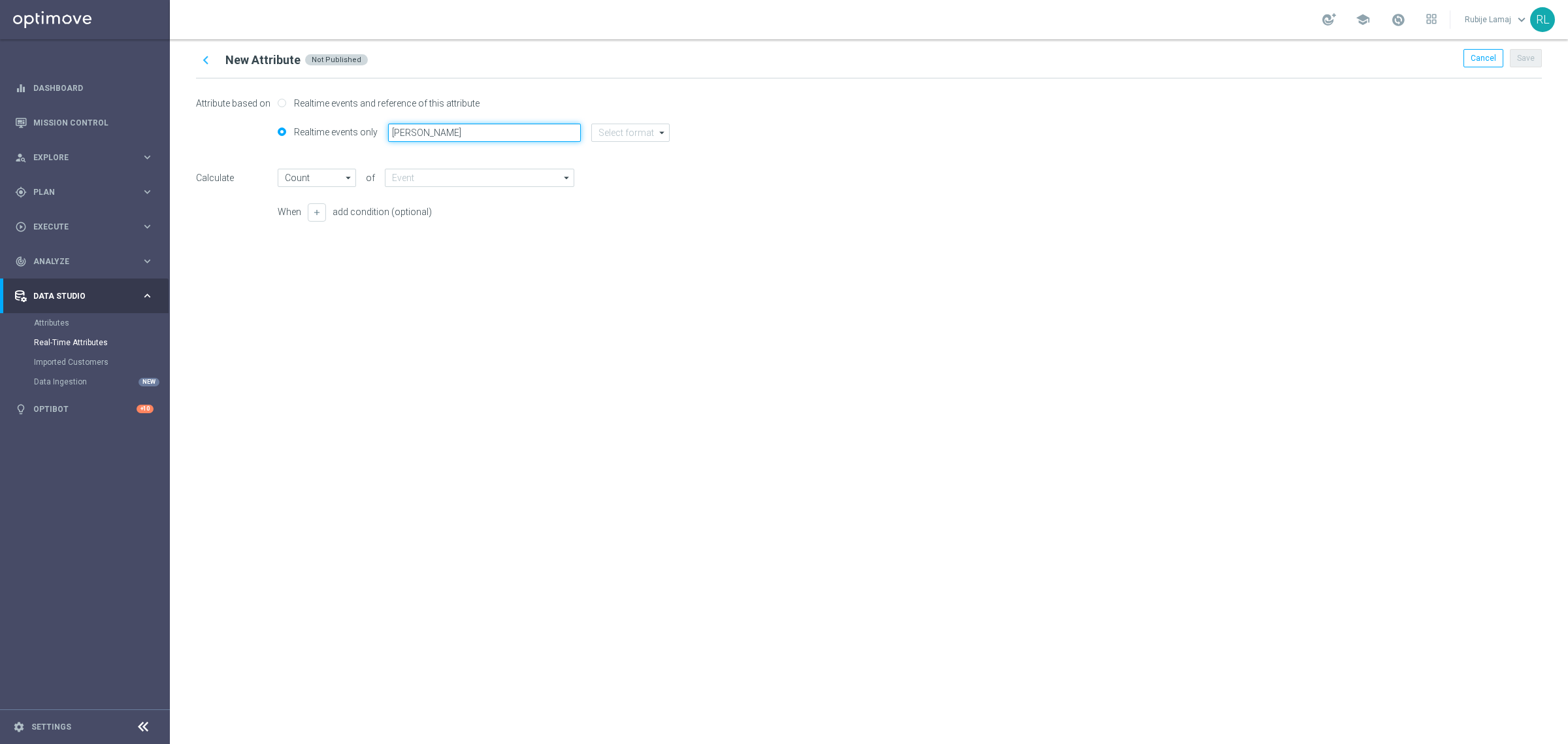
click at [482, 136] on input "ana" at bounding box center [485, 133] width 193 height 18
type input "ana_rt"
click at [651, 136] on input at bounding box center [630, 133] width 79 height 18
click at [623, 212] on div "string" at bounding box center [619, 211] width 21 height 12
type input "Latest Value"
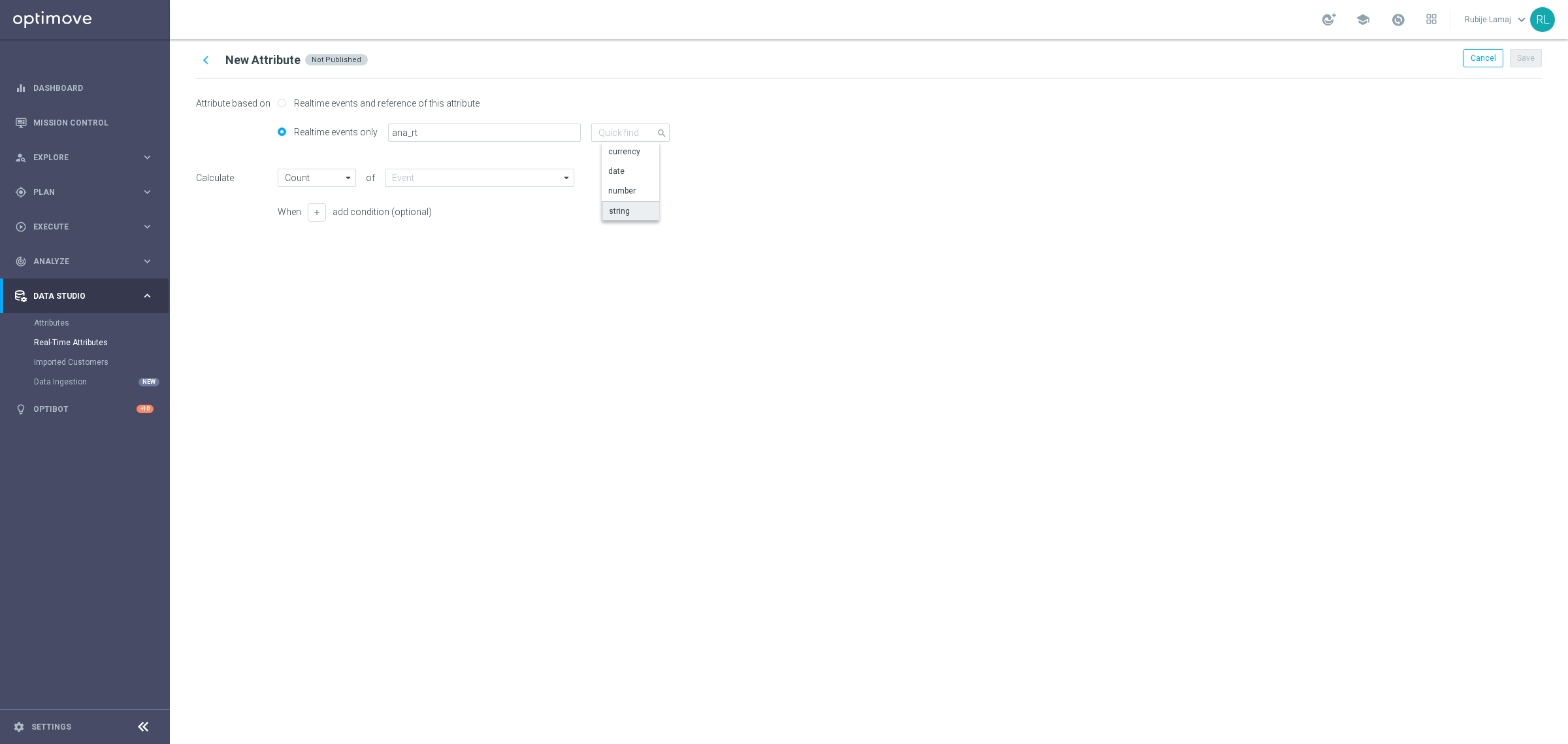
type input "string"
click at [430, 178] on input at bounding box center [479, 178] width 189 height 18
click at [436, 211] on div "Gross_Gaming_Revenue" at bounding box center [446, 217] width 88 height 12
type input "Gross_Gaming_Revenue"
click at [379, 244] on input "text" at bounding box center [370, 246] width 185 height 18
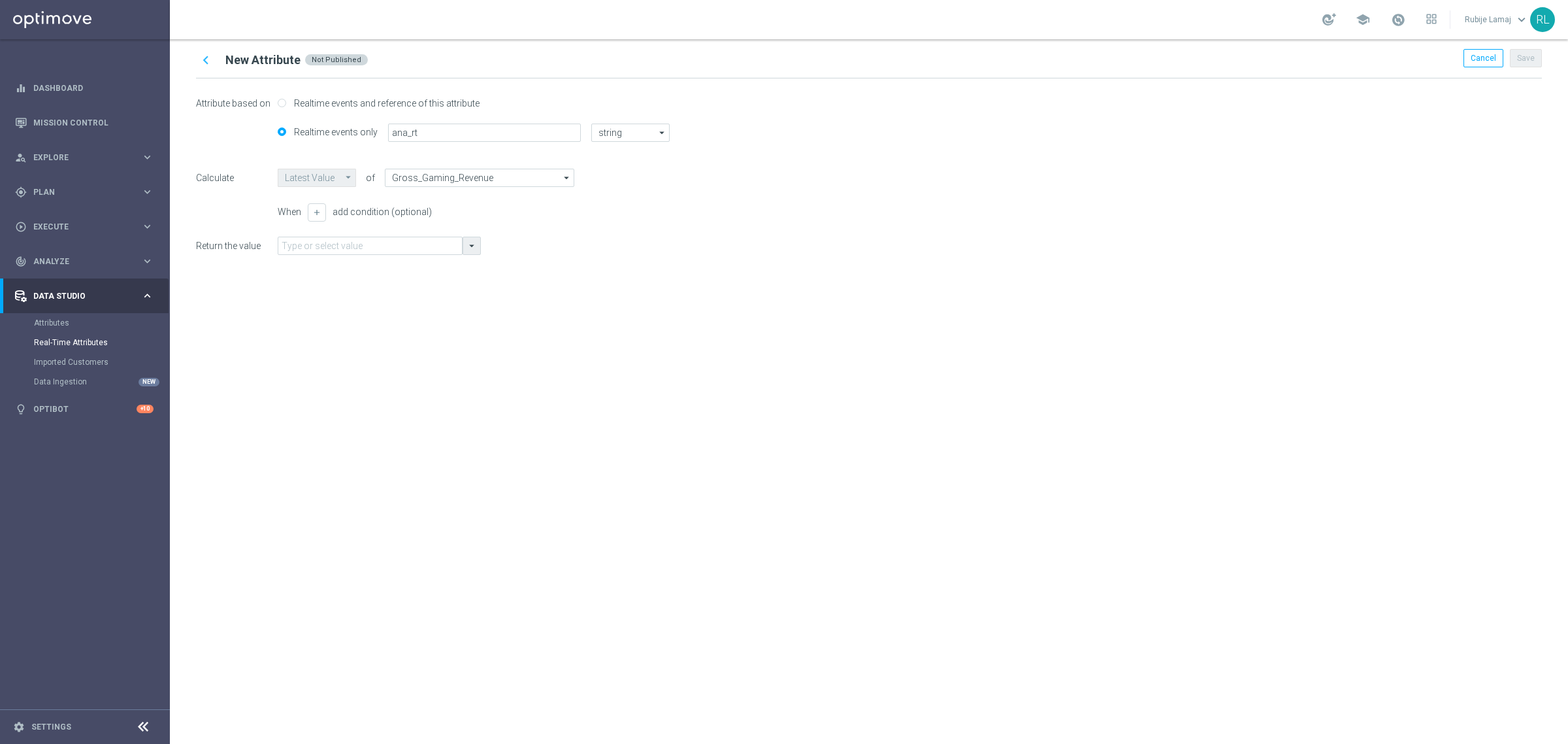
click at [469, 246] on icon "arrow_drop_down" at bounding box center [472, 246] width 12 height 12
type input "a"
click at [687, 344] on div "chevron_left New Attribute Not Published Cancel Save Attribute based on Realtim…" at bounding box center [868, 391] width 1398 height 705
click at [449, 133] on input "ana_rt" at bounding box center [485, 133] width 193 height 18
drag, startPoint x: 450, startPoint y: 133, endPoint x: 386, endPoint y: 128, distance: 64.2
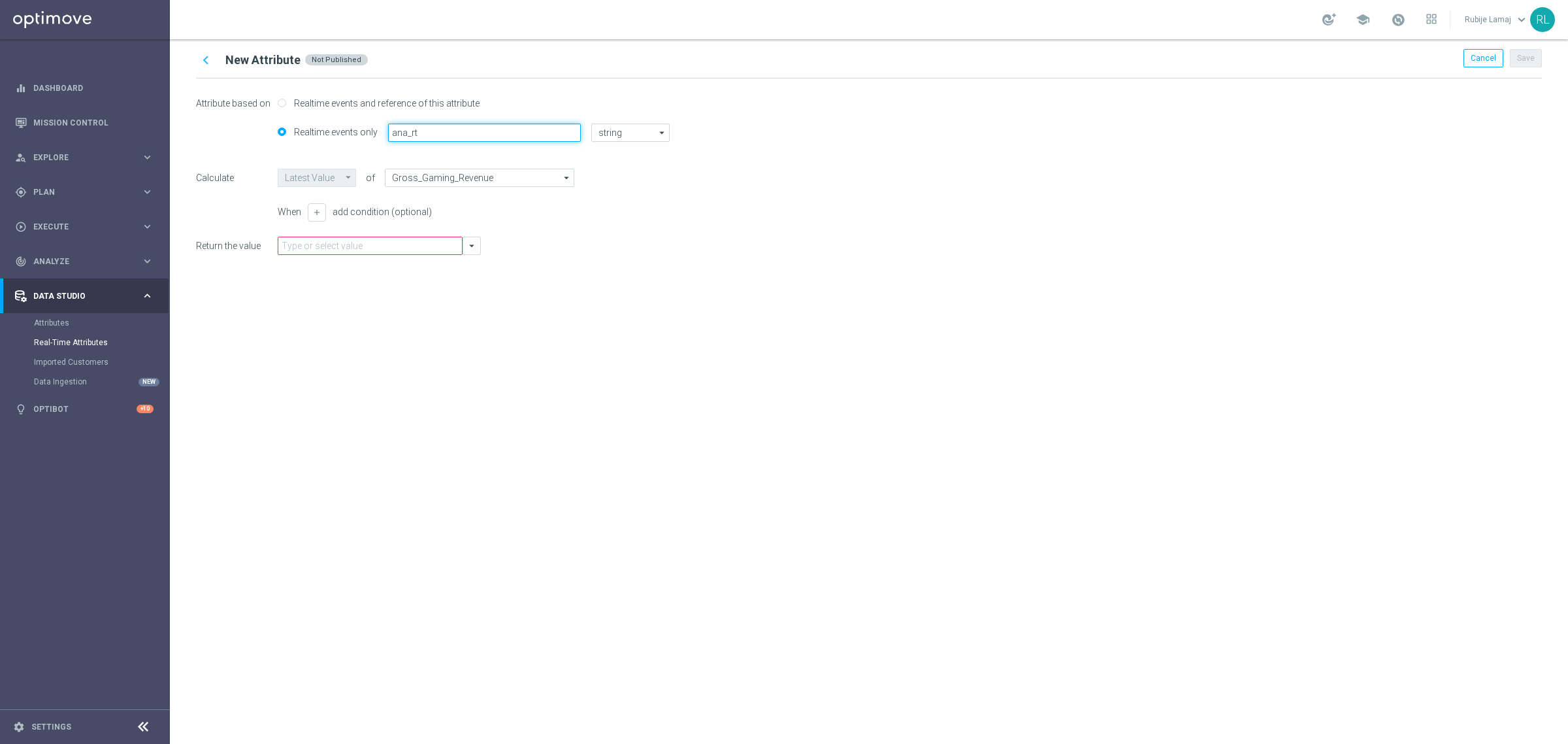
click at [386, 128] on div "Realtime events only ana_rt string string arrow_drop_down Drag here to set row …" at bounding box center [868, 138] width 1346 height 29
click at [894, 255] on div "Attribute based on Realtime events and reference of this attribute Realtime eve…" at bounding box center [868, 180] width 1346 height 202
click at [1485, 62] on div "Cancel" at bounding box center [1484, 58] width 40 height 18
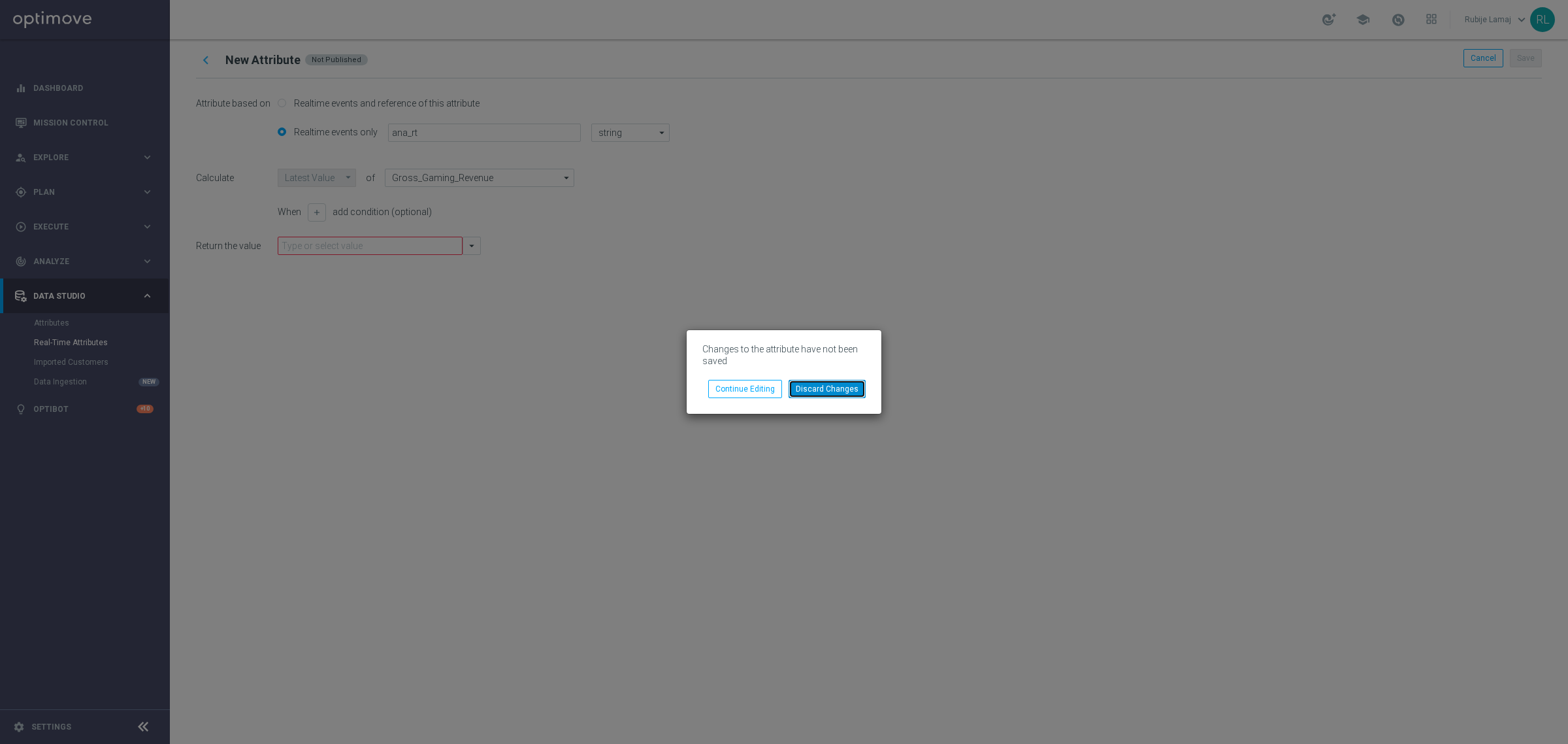
click at [841, 393] on button "Discard Changes" at bounding box center [827, 389] width 77 height 18
